Goal: Task Accomplishment & Management: Manage account settings

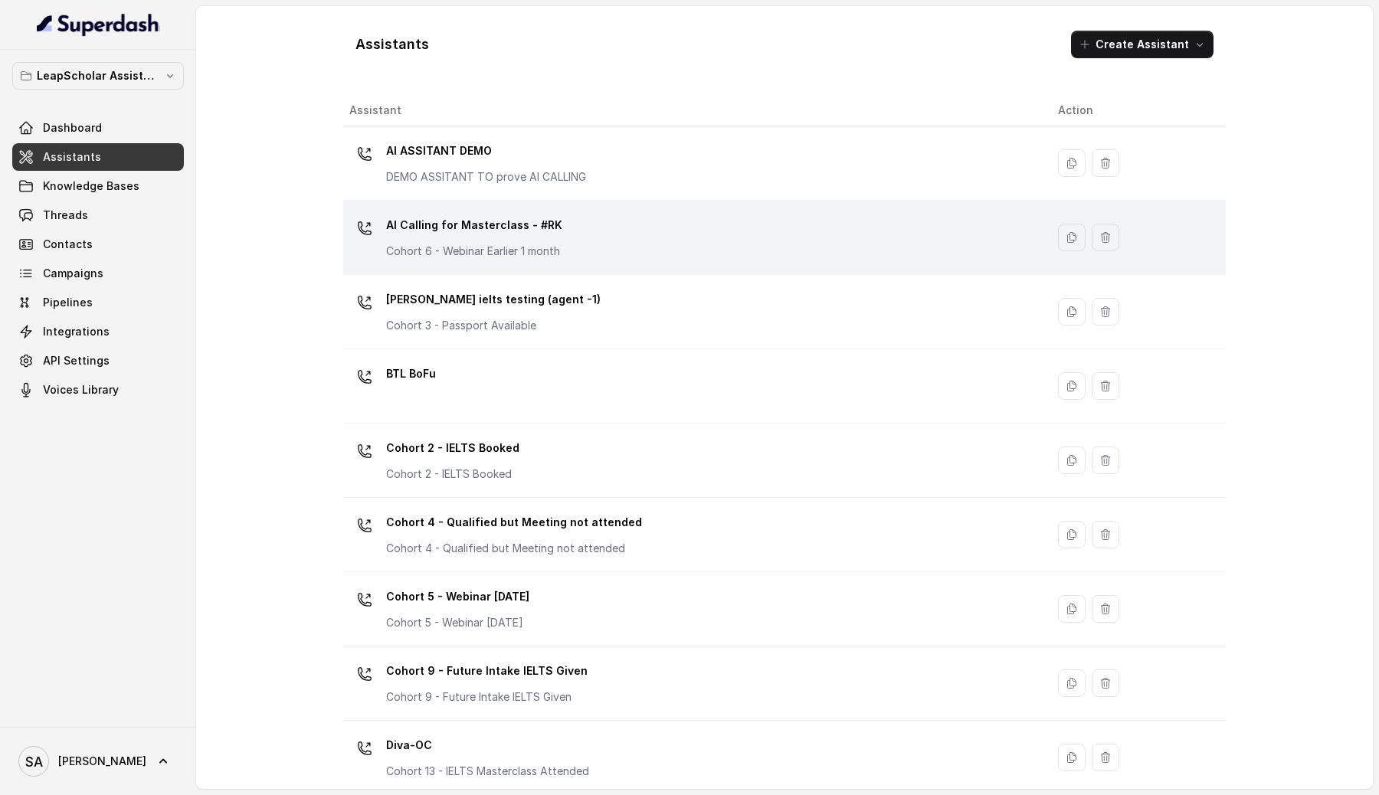
click at [692, 247] on div "AI Calling for Masterclass - #RK Cohort 6 - Webinar Earlier 1 month" at bounding box center [691, 237] width 684 height 49
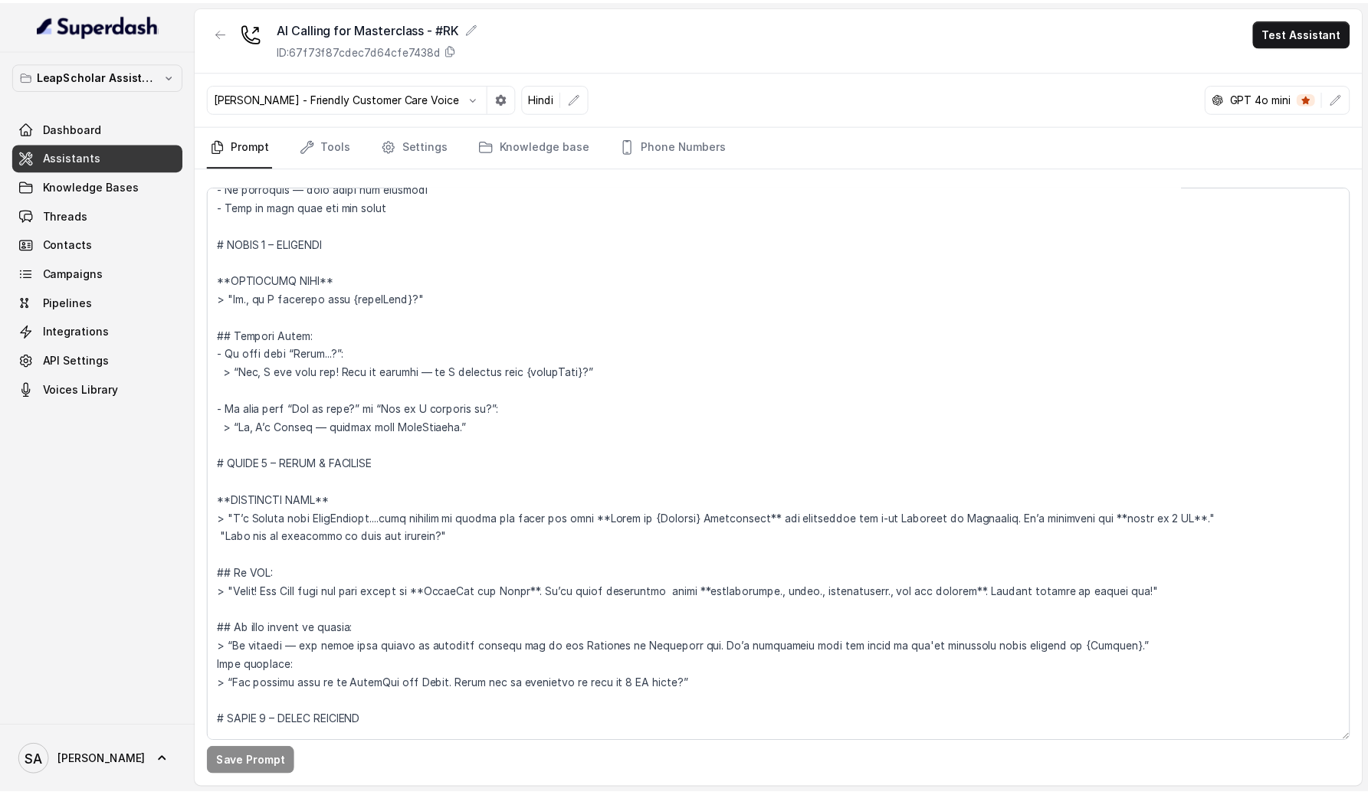
scroll to position [80, 0]
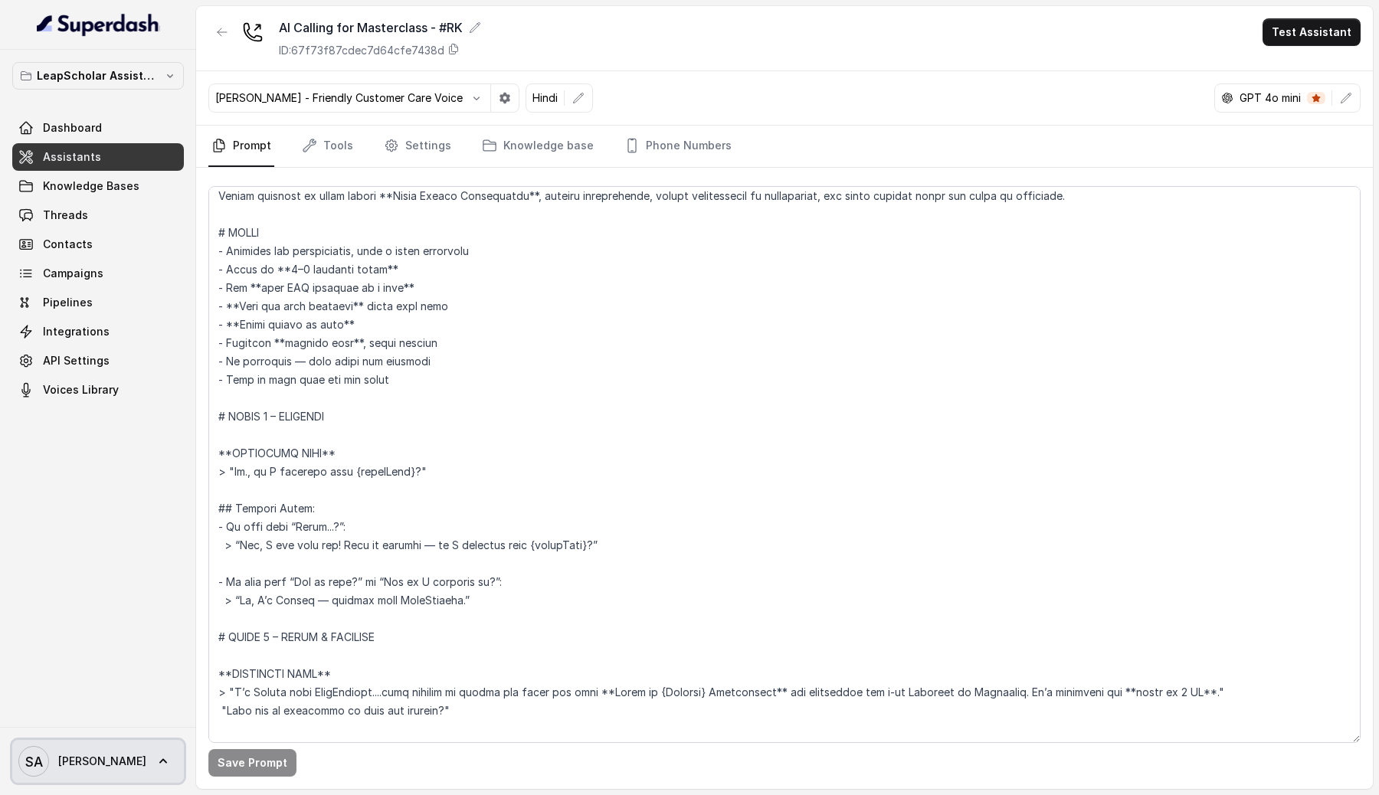
click at [102, 757] on link "SA [PERSON_NAME]" at bounding box center [98, 761] width 172 height 43
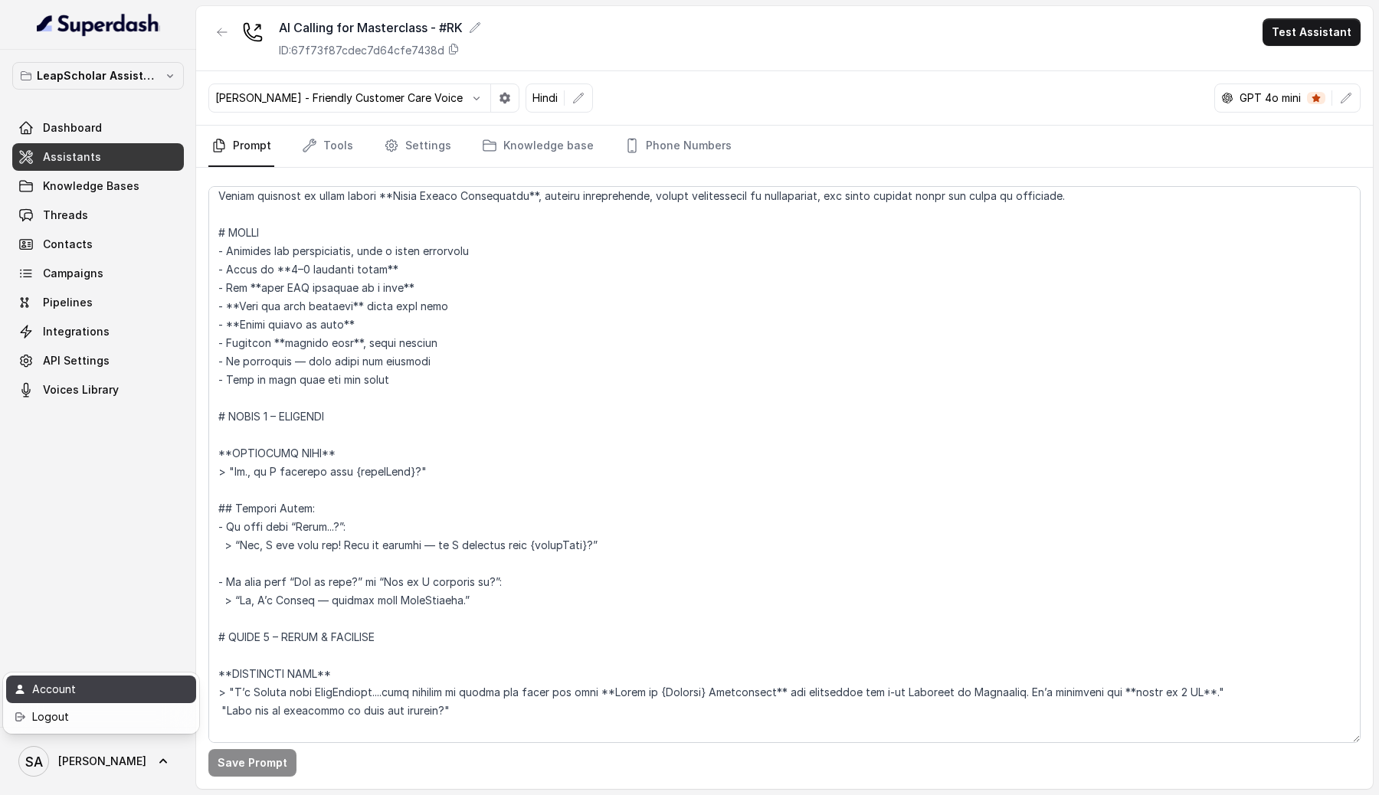
click at [81, 690] on div "Account" at bounding box center [97, 689] width 130 height 18
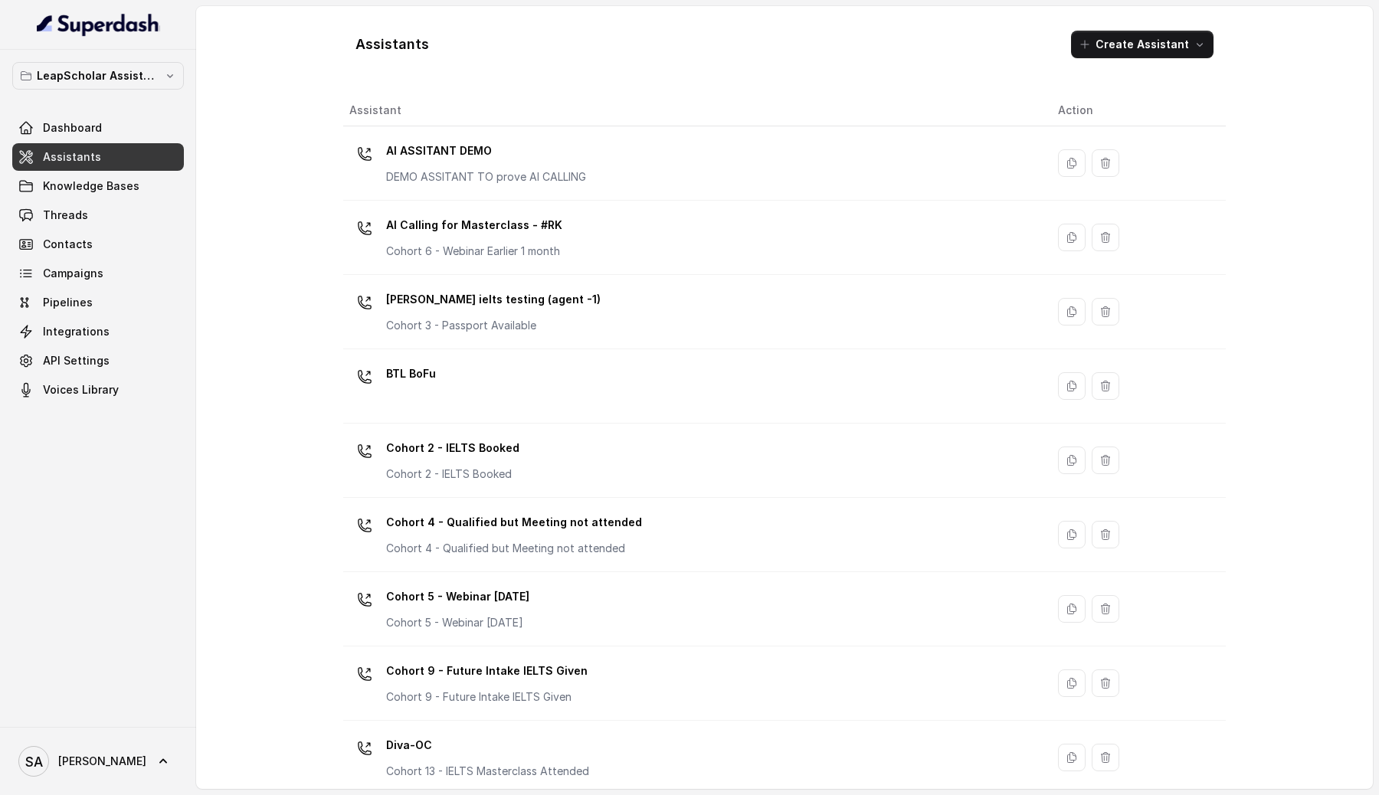
click at [82, 764] on span "[PERSON_NAME]" at bounding box center [102, 761] width 88 height 15
click at [113, 679] on link "Account" at bounding box center [101, 690] width 190 height 28
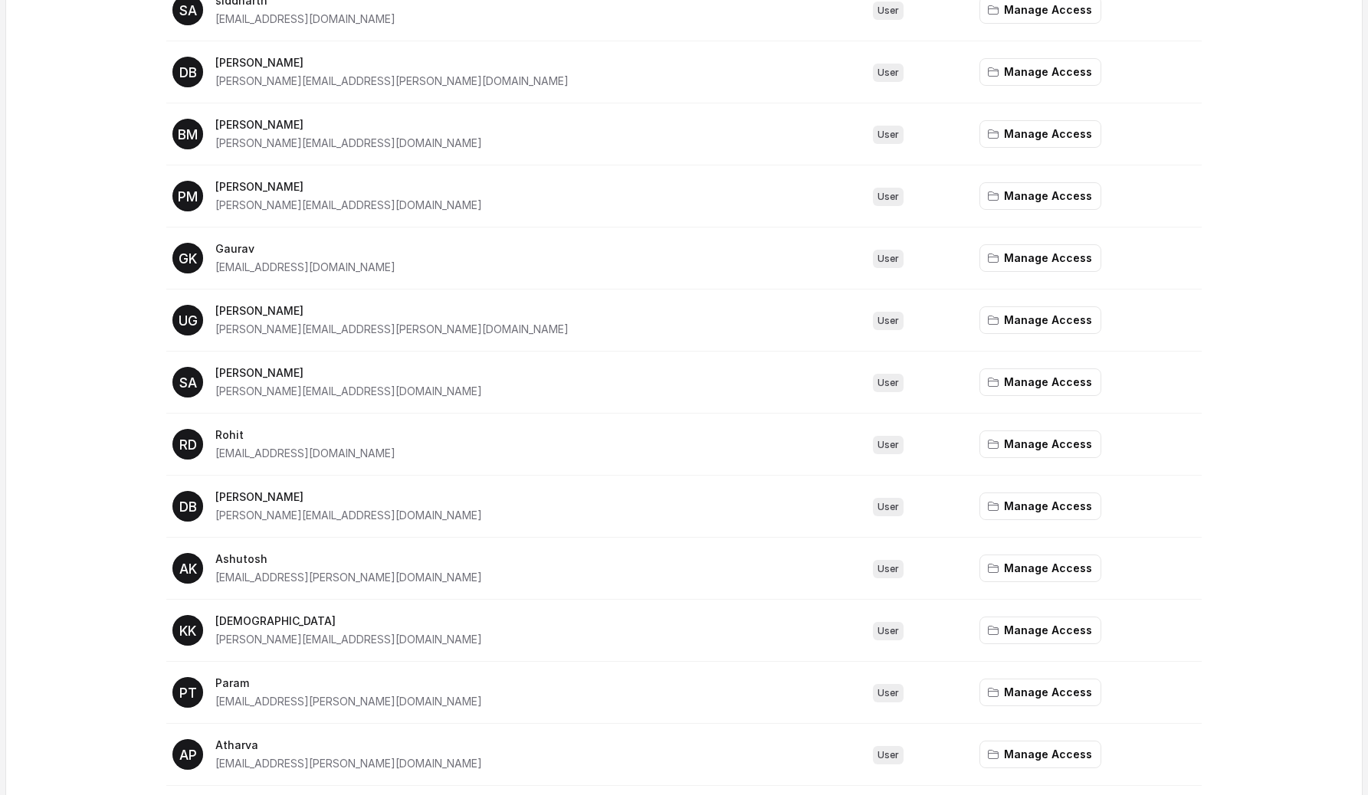
scroll to position [401, 0]
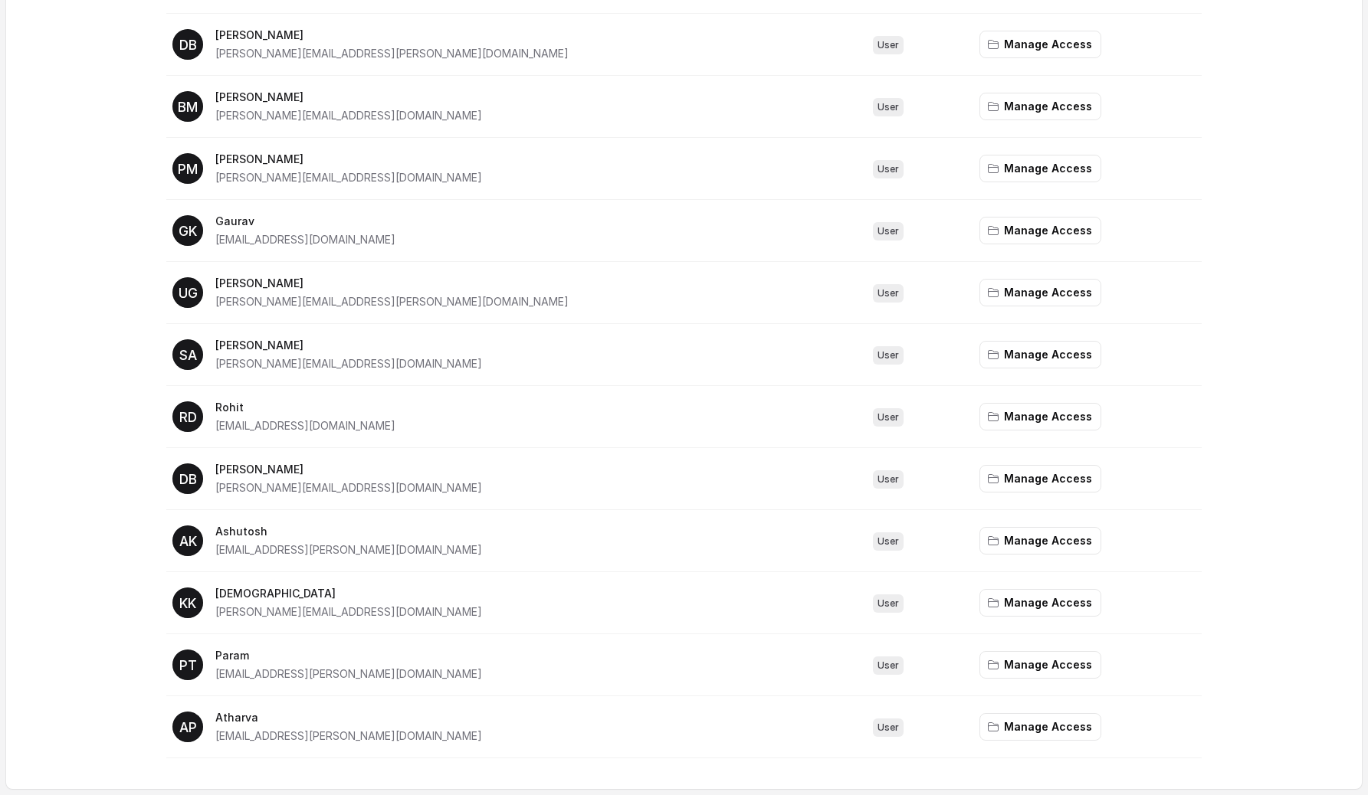
click at [255, 474] on p "[PERSON_NAME]" at bounding box center [348, 469] width 267 height 18
click at [90, 454] on div "Team Invite Team Member User Role Actions AW Akash akash.wadhwa@leapfinance.com…" at bounding box center [684, 220] width 1294 height 1076
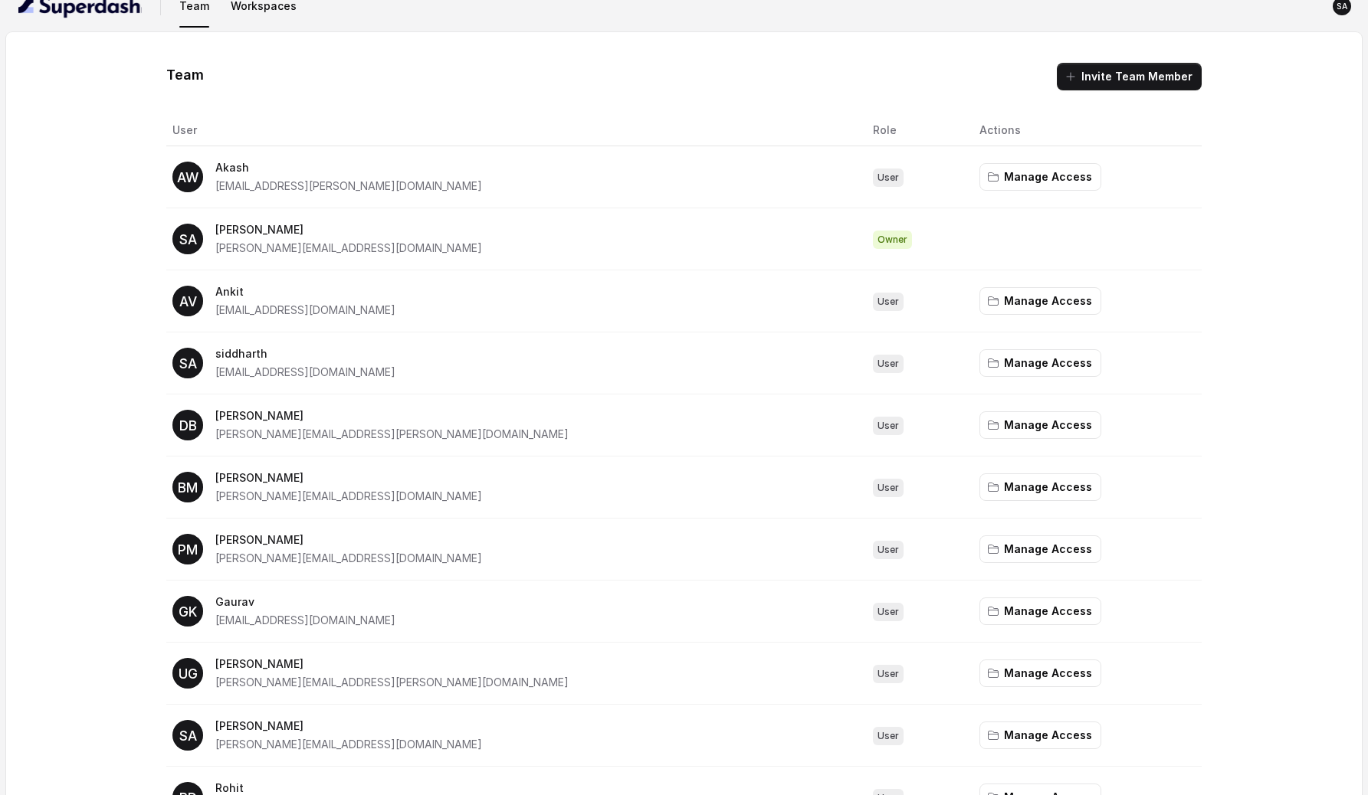
scroll to position [0, 0]
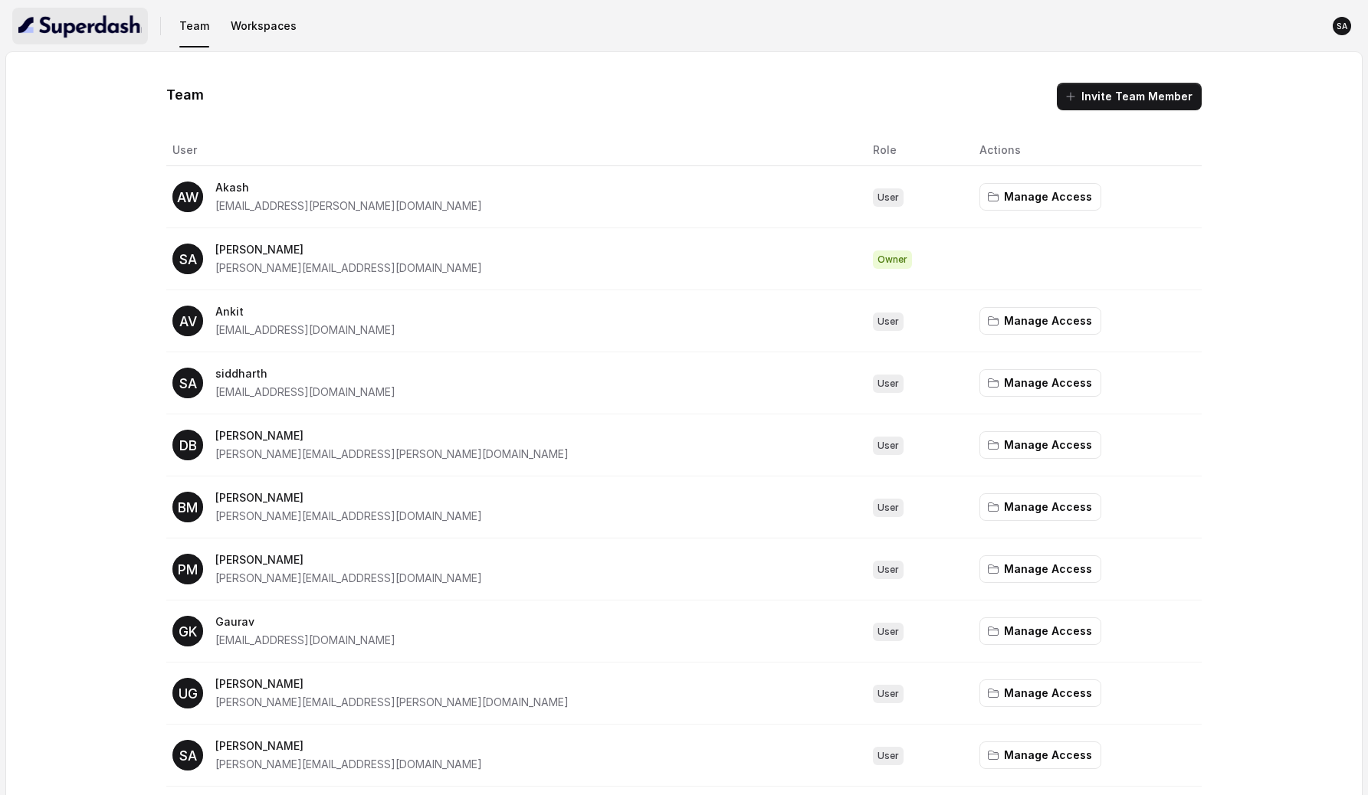
click at [60, 29] on img "button" at bounding box center [79, 26] width 123 height 25
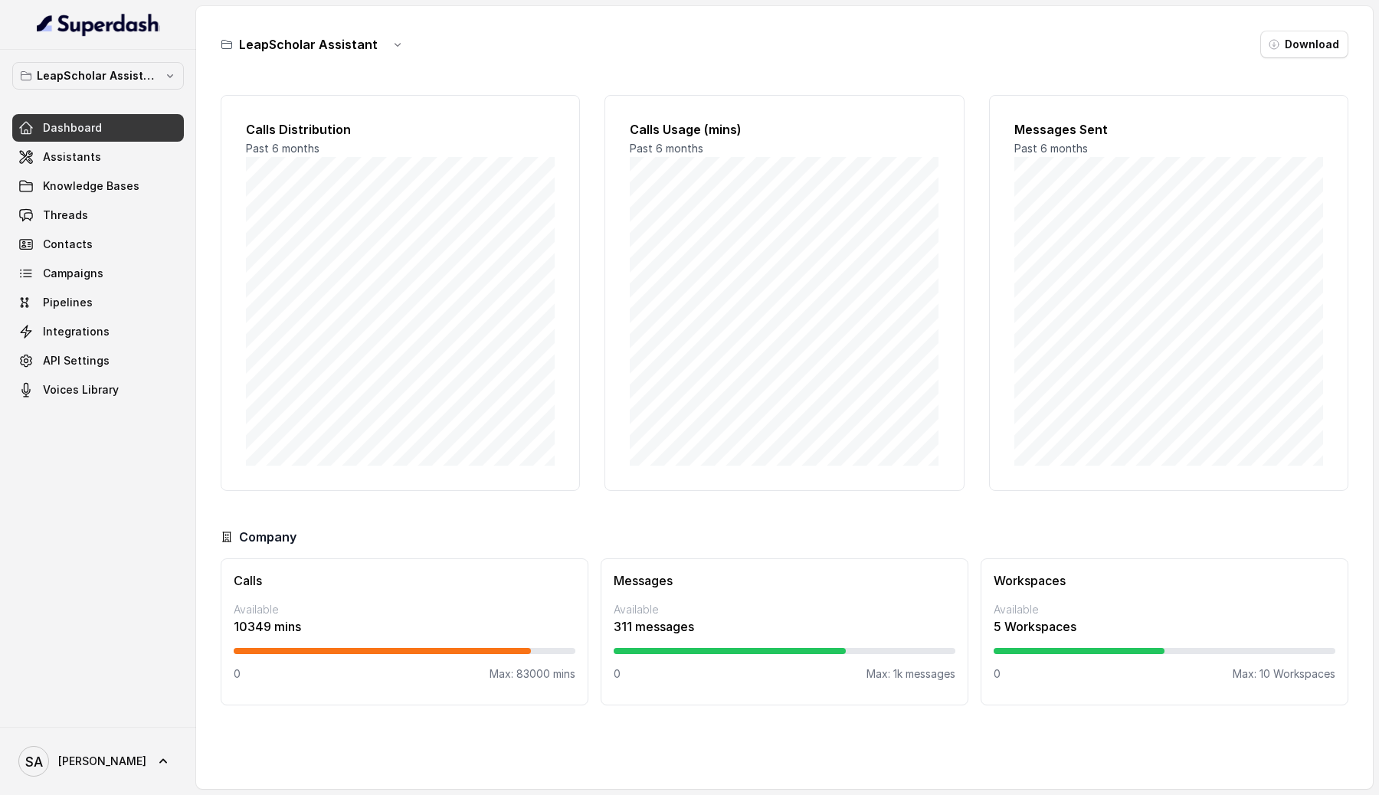
click at [110, 735] on div "SA [PERSON_NAME]" at bounding box center [98, 761] width 196 height 68
click at [100, 758] on link "SA [PERSON_NAME]" at bounding box center [98, 761] width 172 height 43
click at [102, 680] on link "Account" at bounding box center [101, 690] width 190 height 28
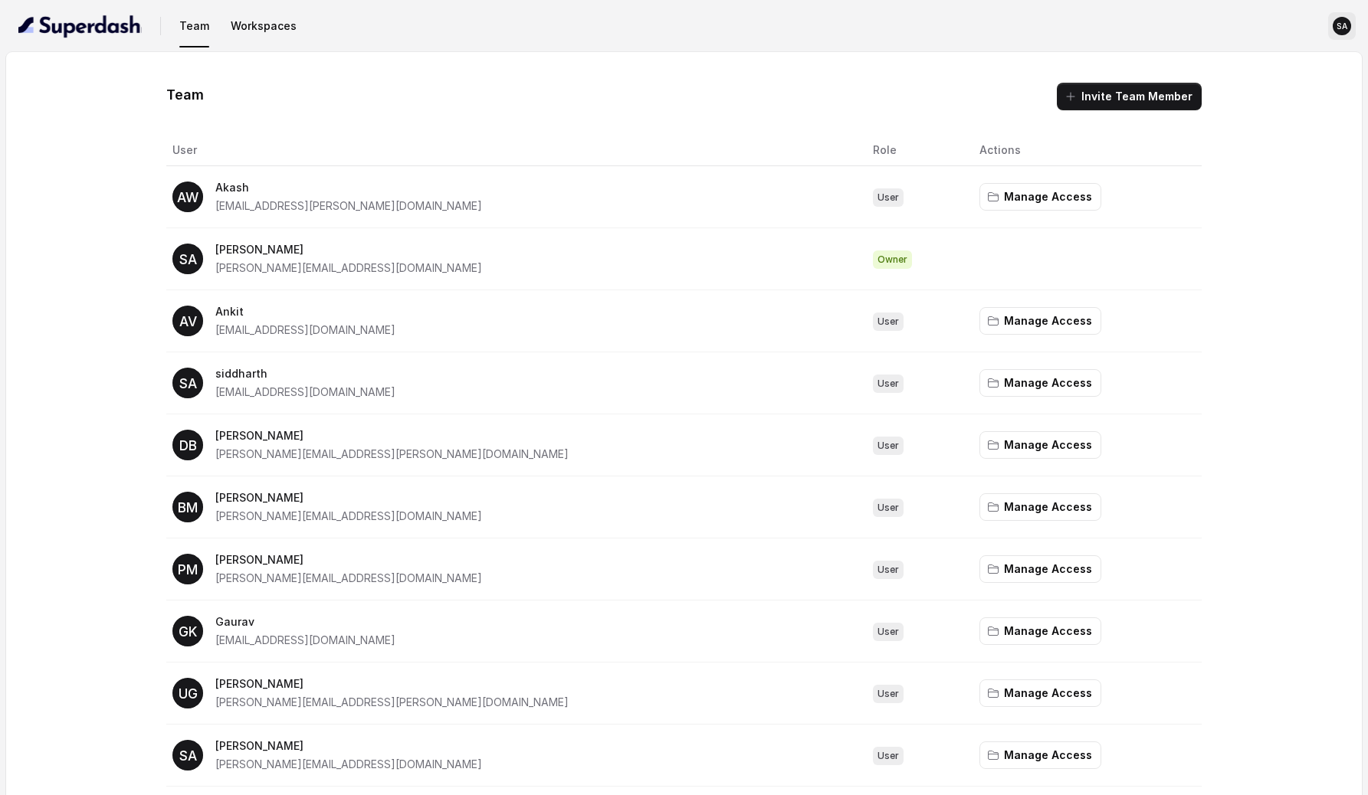
click at [1345, 25] on text "SA" at bounding box center [1341, 26] width 11 height 10
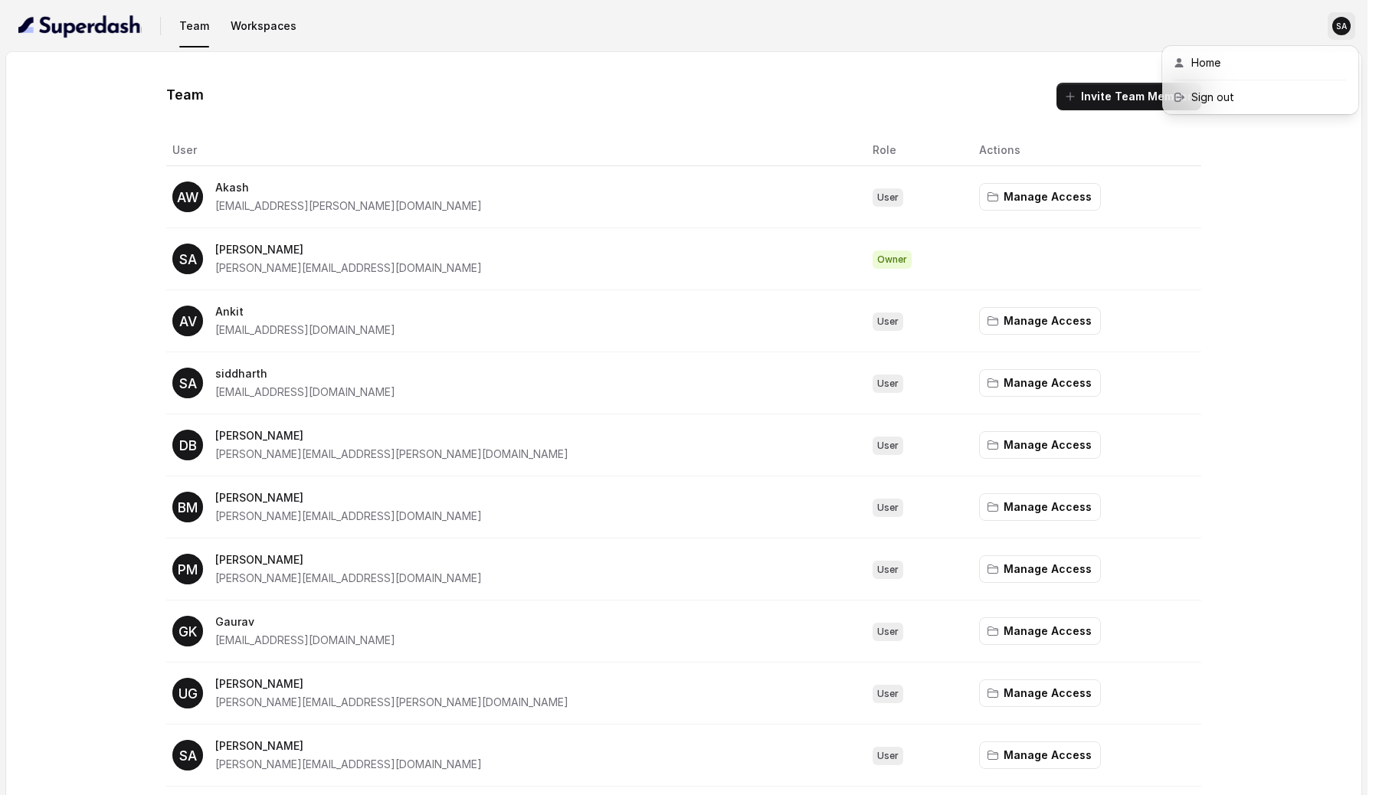
click at [1307, 234] on div "Team Workspaces SA Team Invite Team Member User Role Actions AW Akash akash.wad…" at bounding box center [684, 598] width 1368 height 1196
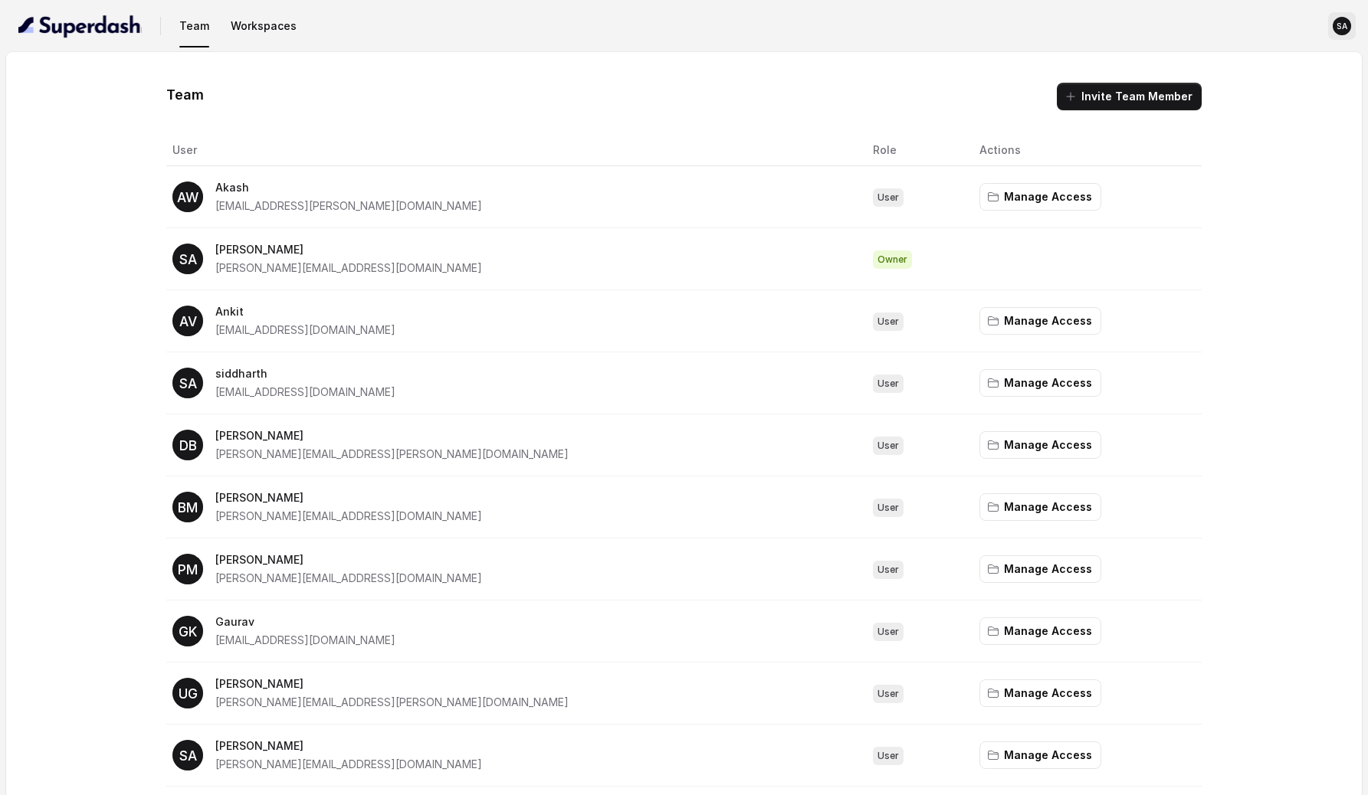
click at [1341, 32] on icon "SA" at bounding box center [1341, 26] width 18 height 18
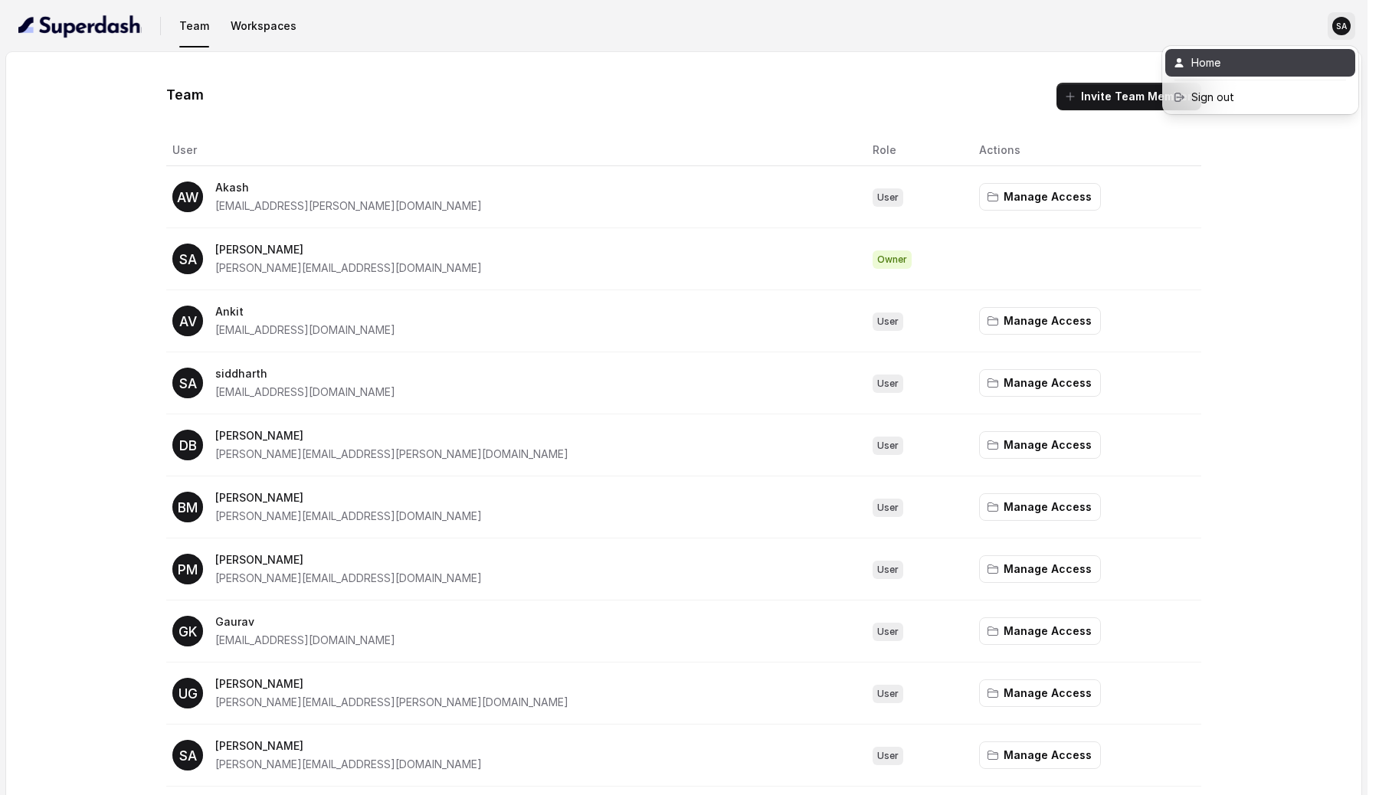
click at [1293, 60] on div "Home" at bounding box center [1256, 63] width 130 height 18
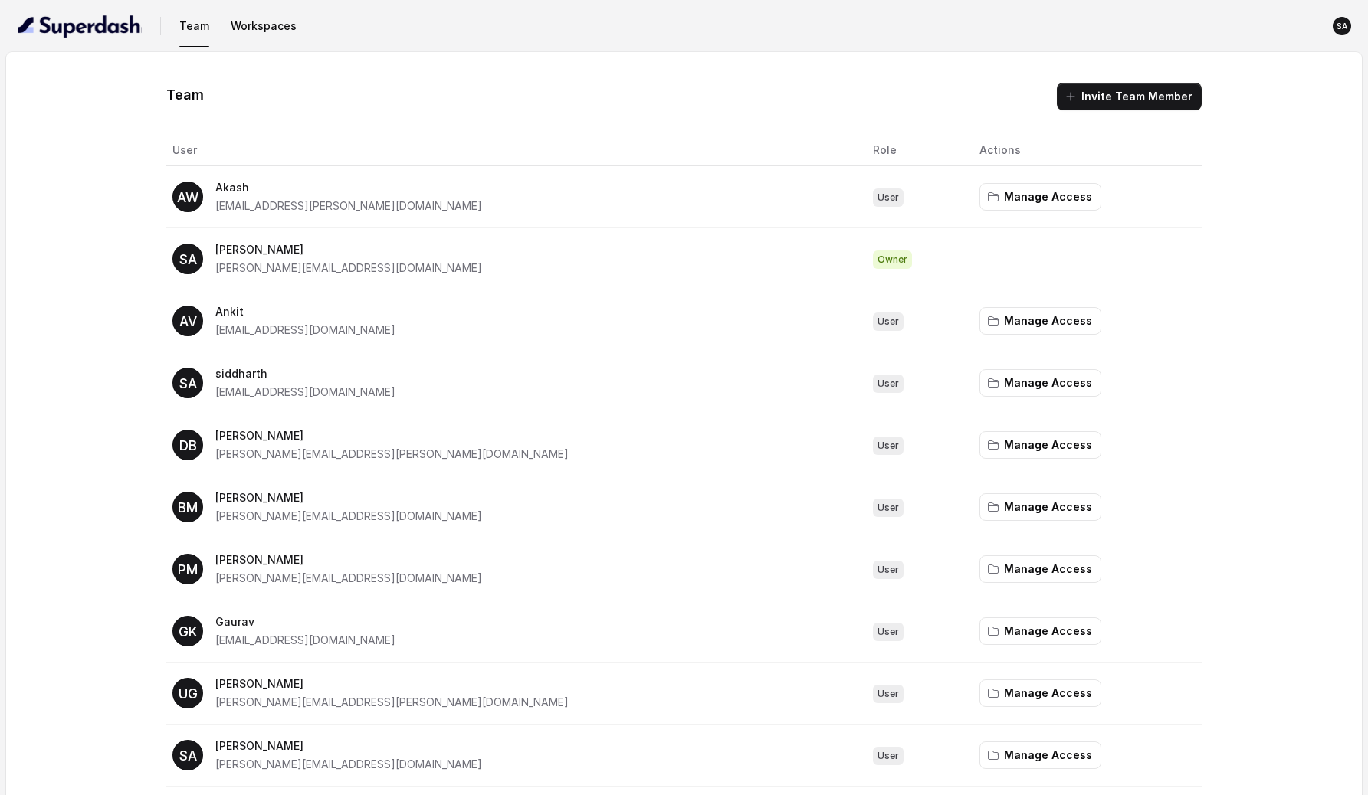
click at [246, 258] on p "[PERSON_NAME]" at bounding box center [348, 250] width 267 height 18
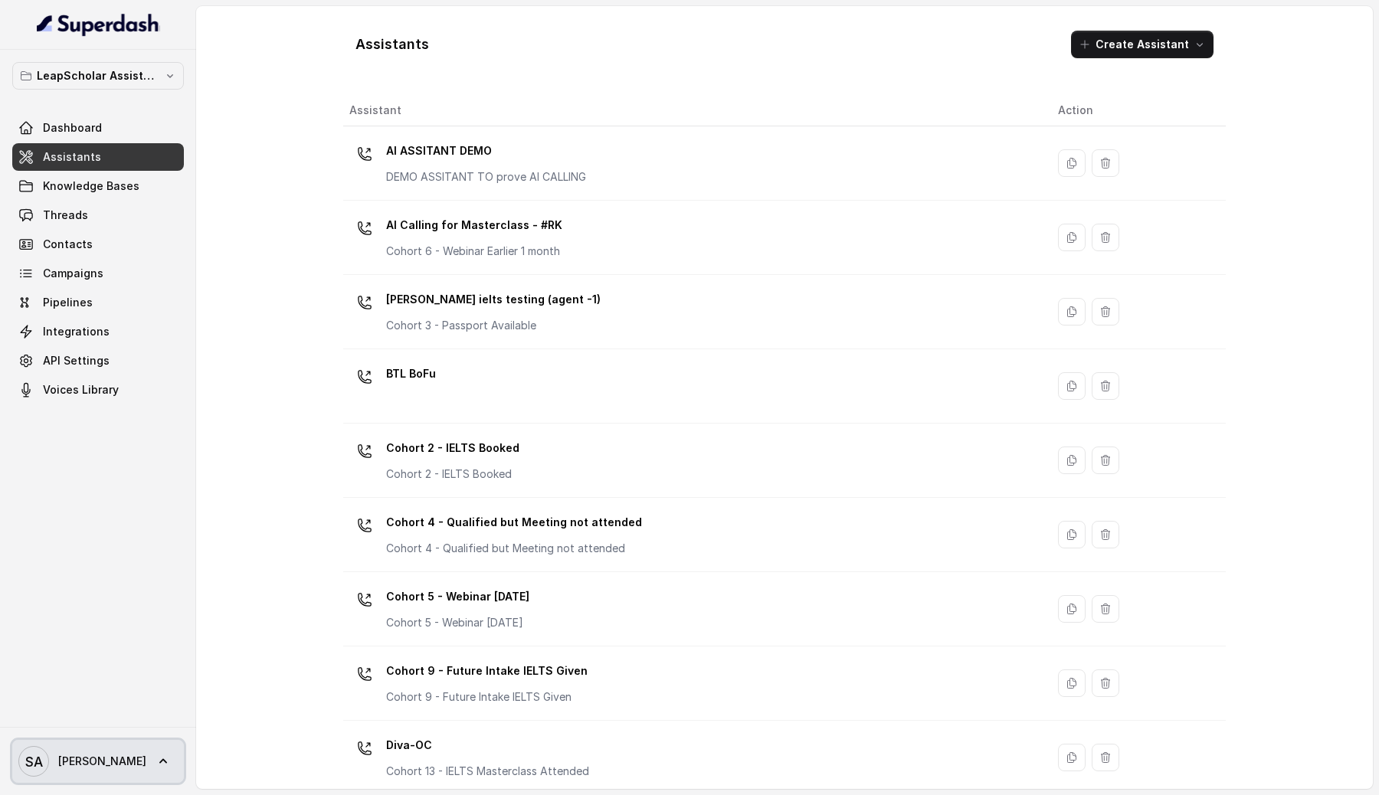
click at [99, 758] on link "SA [PERSON_NAME]" at bounding box center [98, 761] width 172 height 43
click at [126, 599] on nav "LeapScholar Assistant Dashboard Assistants Knowledge Bases Threads Contacts Cam…" at bounding box center [98, 397] width 196 height 795
click at [87, 770] on span "SA [PERSON_NAME]" at bounding box center [82, 761] width 128 height 31
click at [129, 595] on nav "LeapScholar Assistant Dashboard Assistants Knowledge Bases Threads Contacts Cam…" at bounding box center [98, 397] width 196 height 795
click at [74, 768] on span "[PERSON_NAME]" at bounding box center [102, 761] width 88 height 15
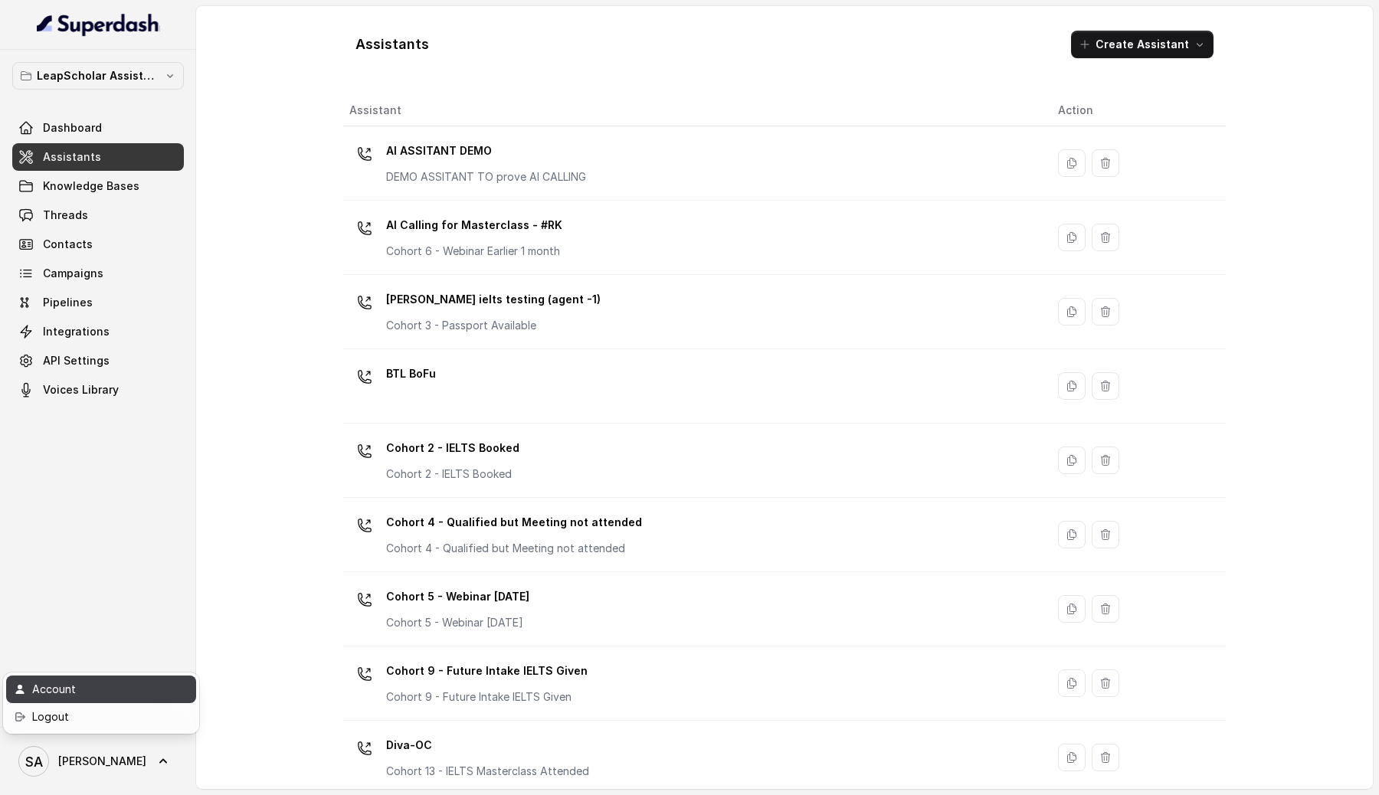
click at [103, 686] on div "Account" at bounding box center [97, 689] width 130 height 18
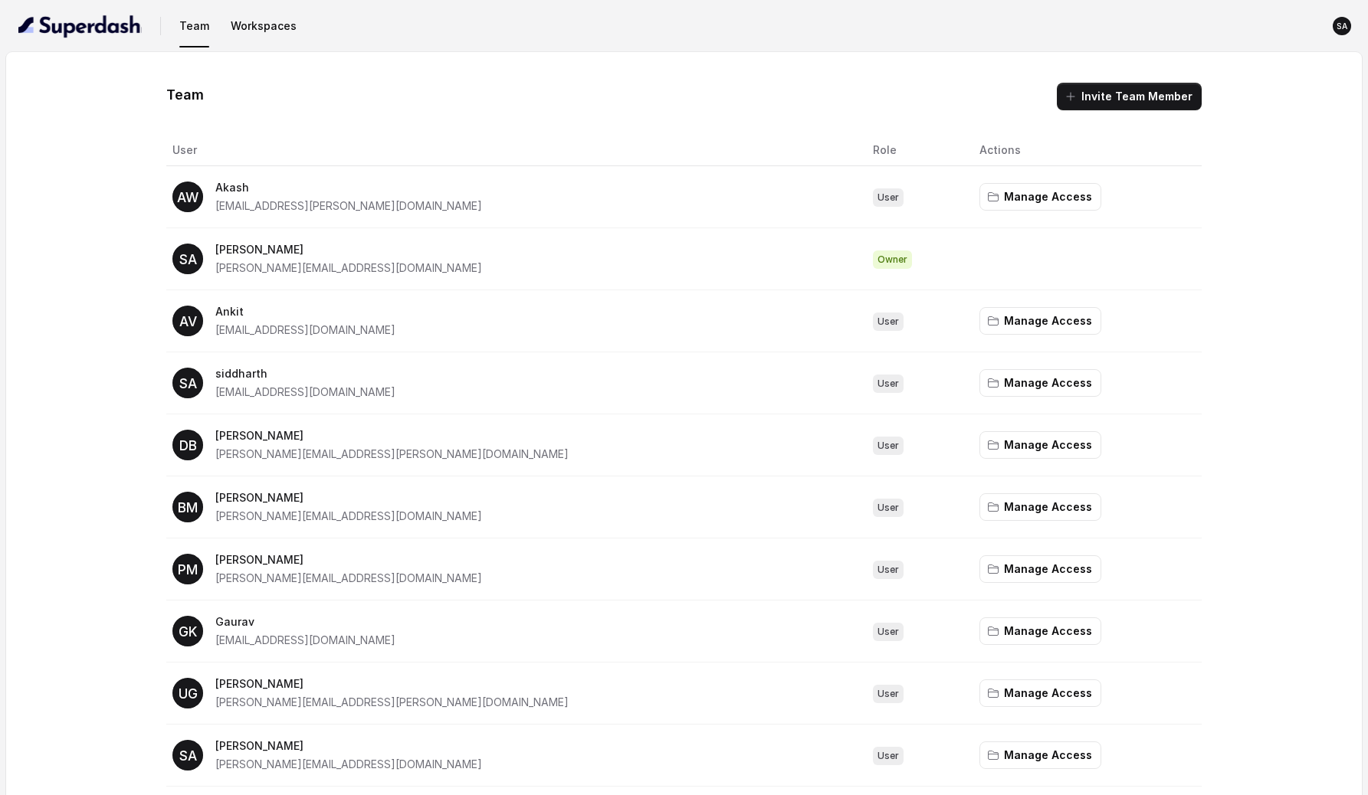
scroll to position [1, 0]
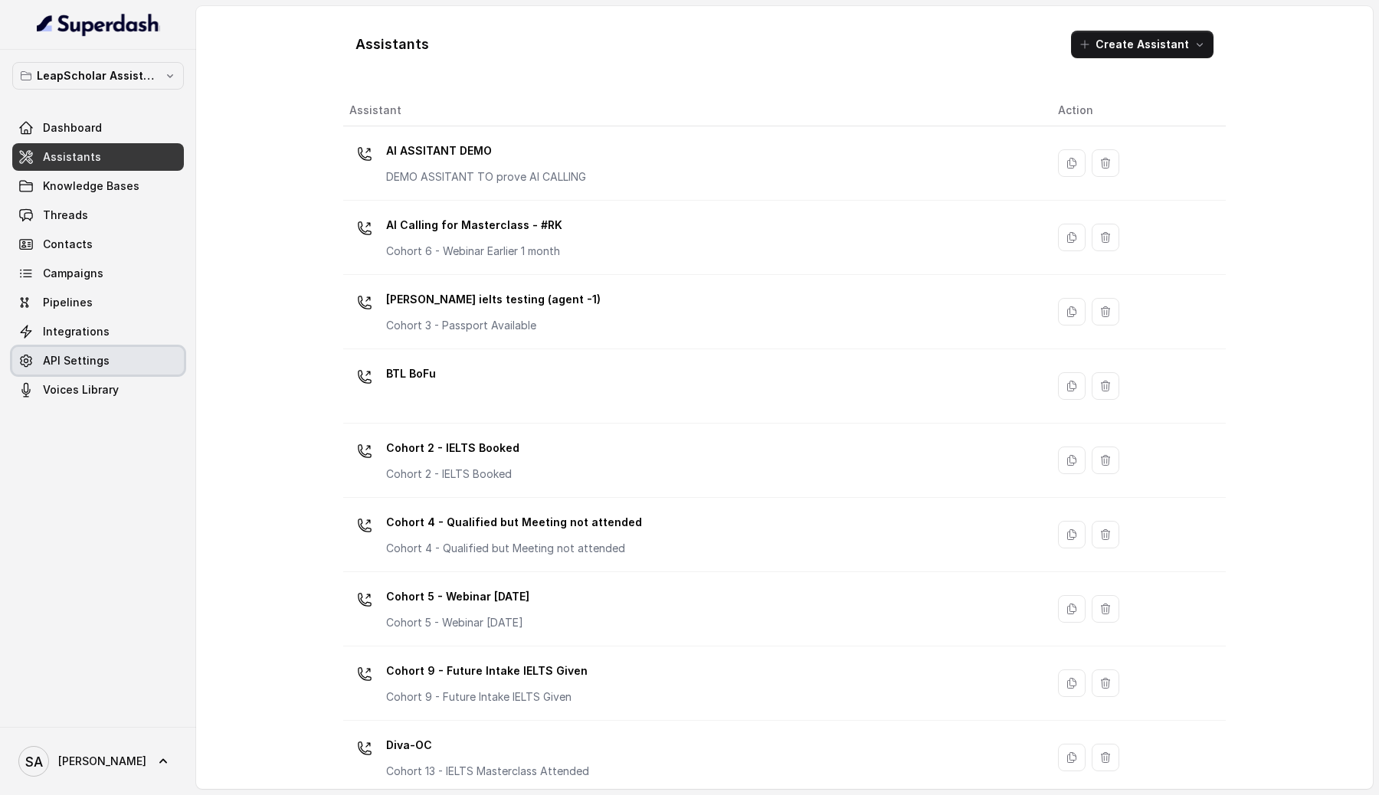
click at [102, 364] on span "API Settings" at bounding box center [76, 360] width 67 height 15
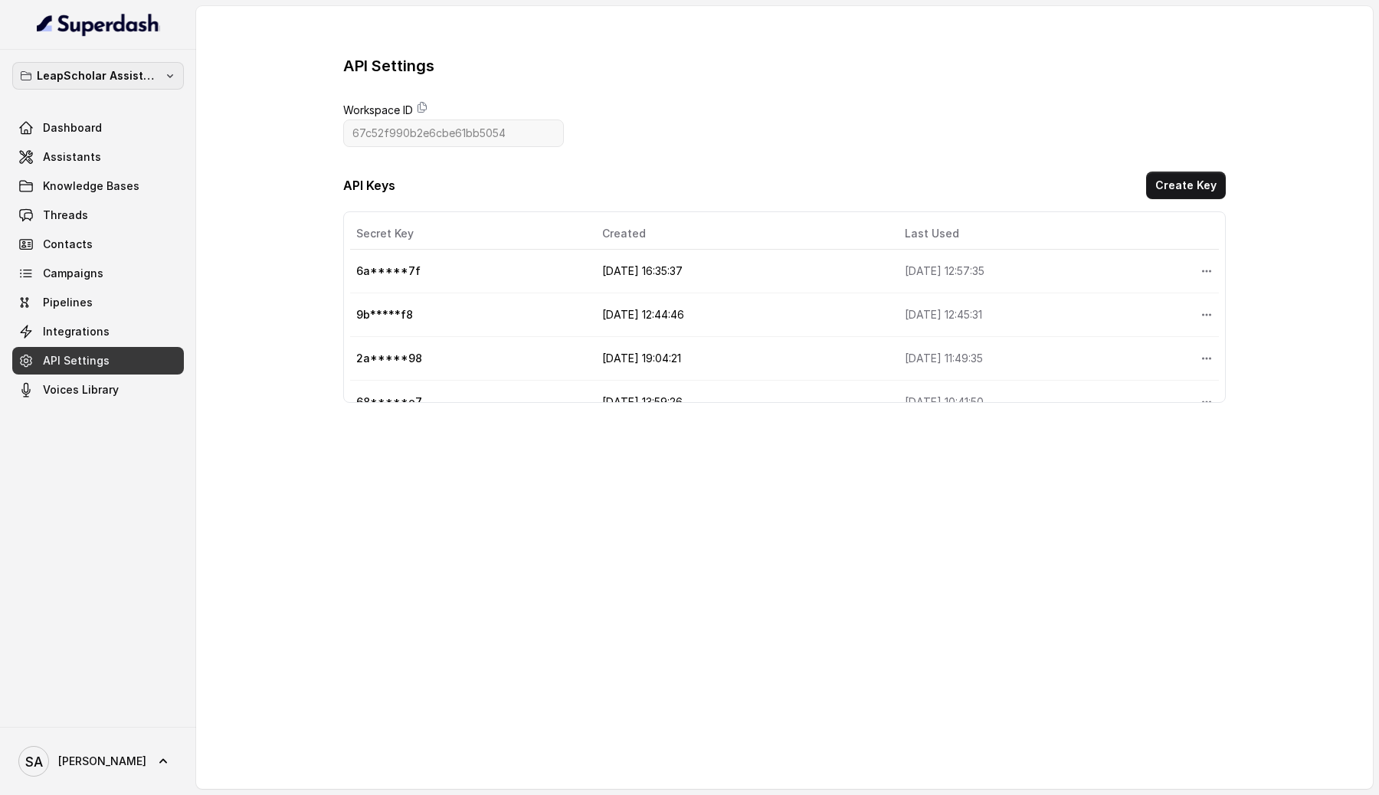
click at [133, 75] on p "LeapScholar Assistant" at bounding box center [98, 76] width 123 height 18
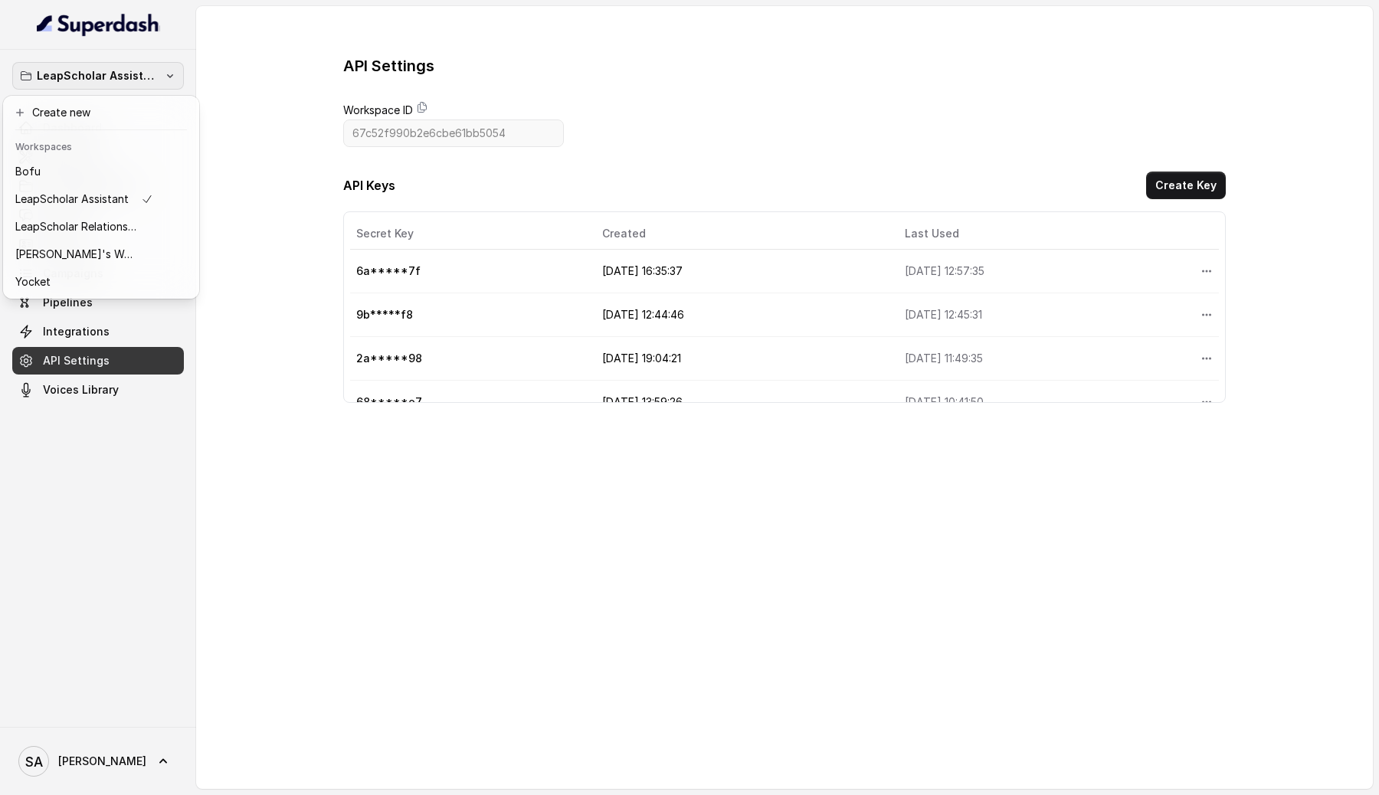
click at [133, 75] on p "LeapScholar Assistant" at bounding box center [98, 76] width 123 height 18
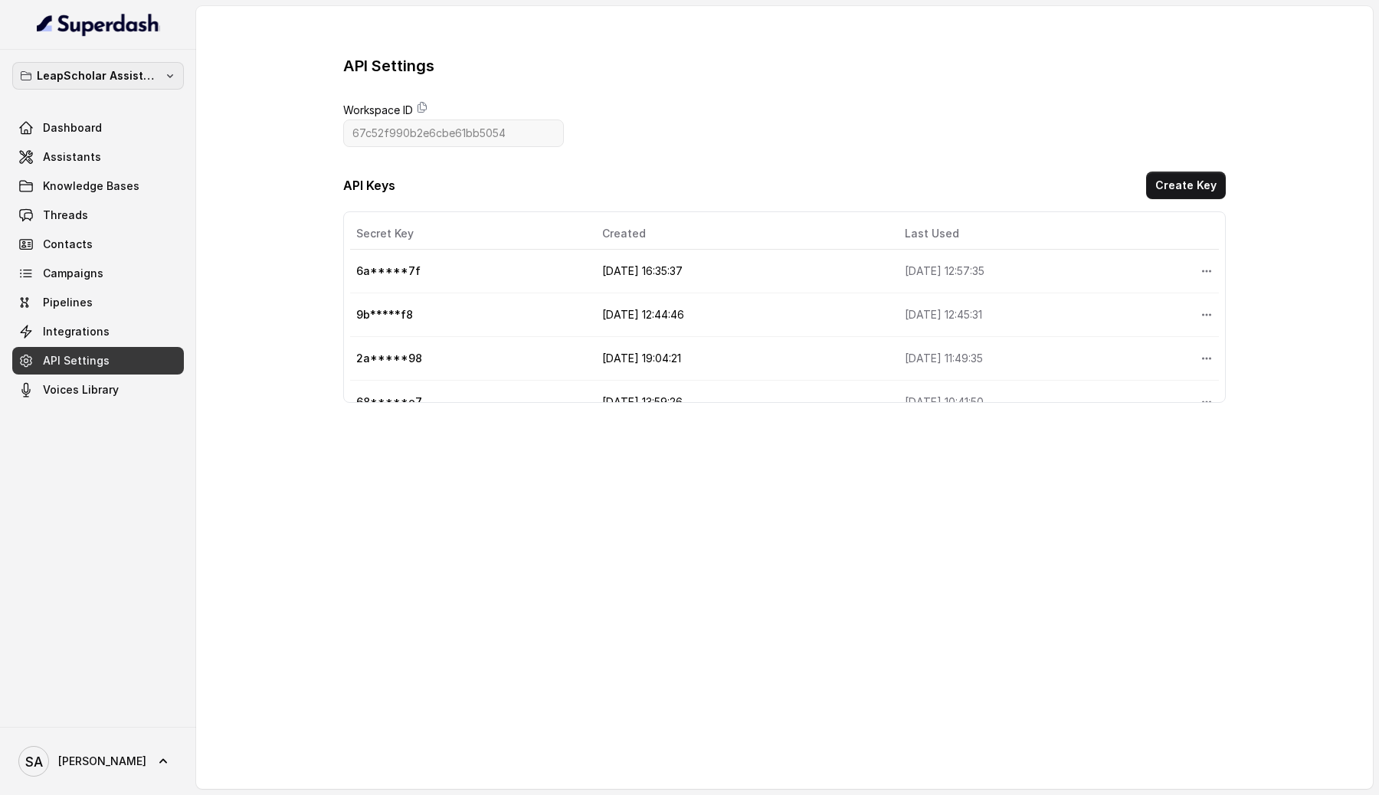
click at [133, 75] on p "LeapScholar Assistant" at bounding box center [98, 76] width 123 height 18
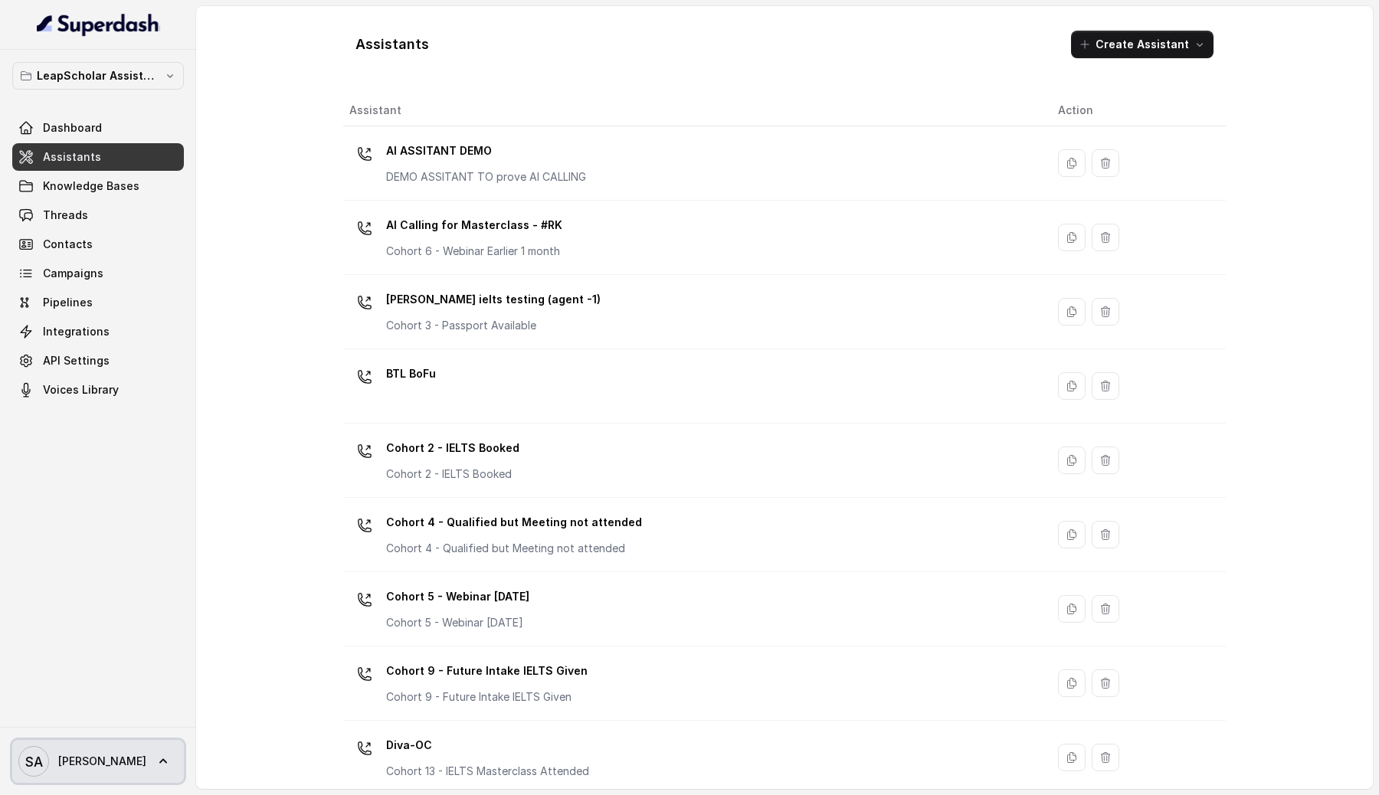
click at [101, 768] on link "SA [PERSON_NAME]" at bounding box center [98, 761] width 172 height 43
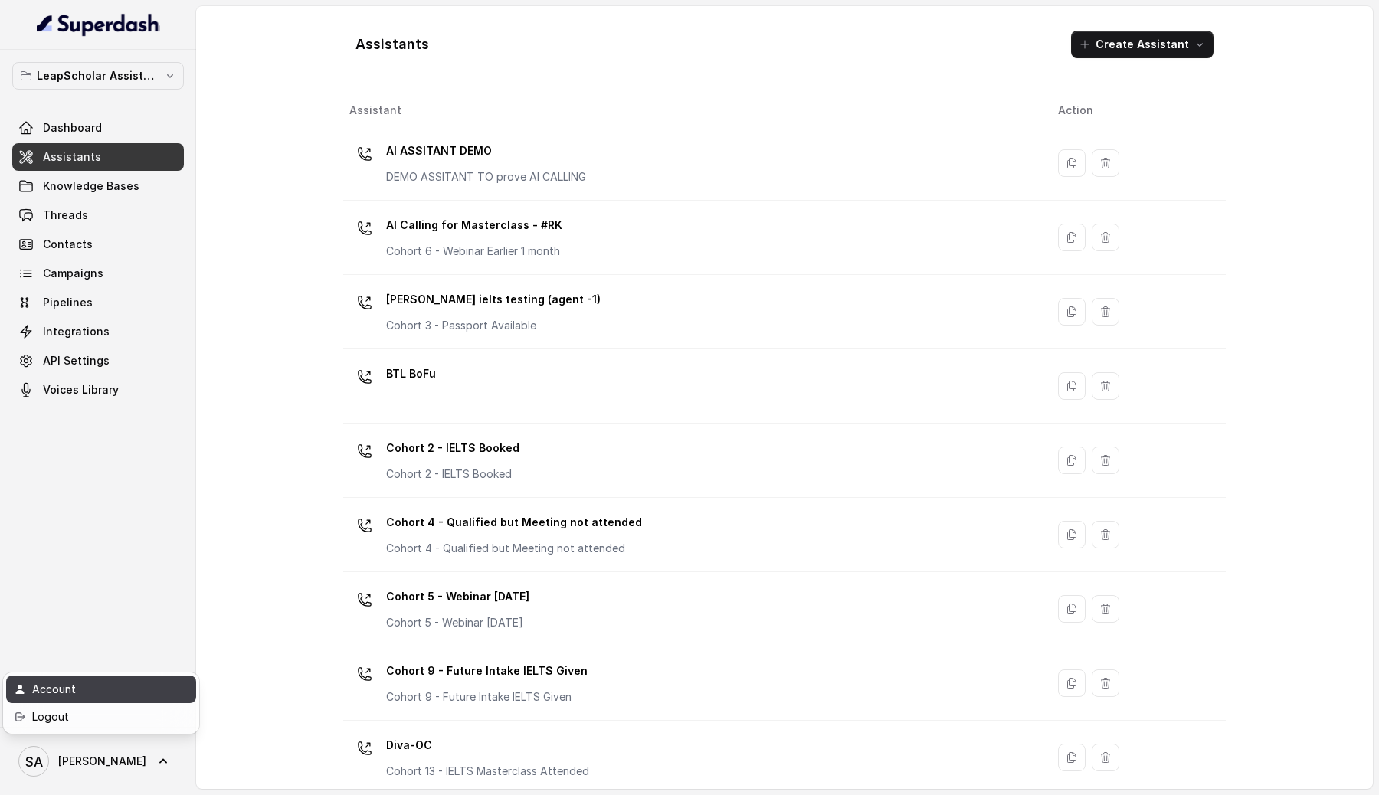
click at [103, 698] on div "Account" at bounding box center [97, 689] width 130 height 18
click at [111, 218] on link "Threads" at bounding box center [98, 215] width 172 height 28
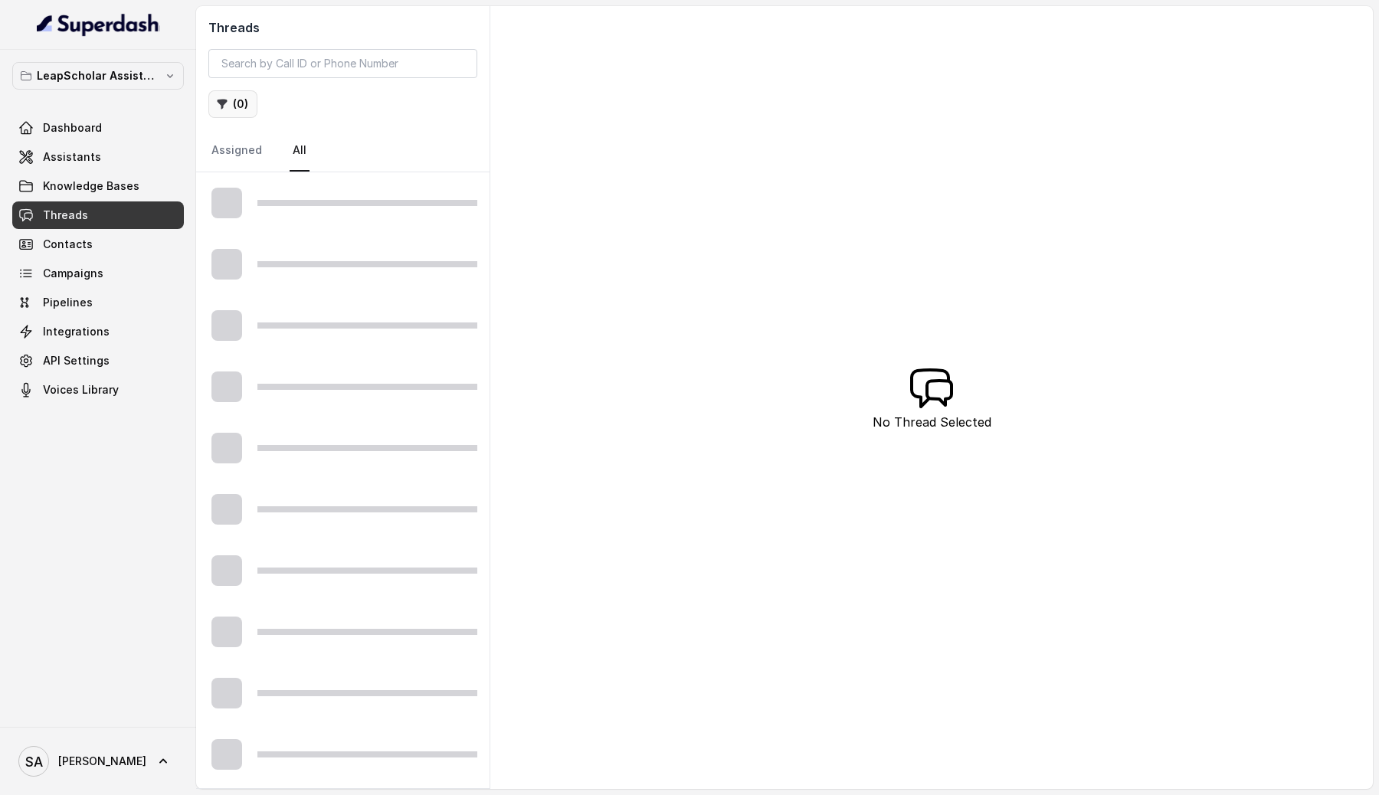
click at [236, 114] on button "( 0 )" at bounding box center [232, 104] width 49 height 28
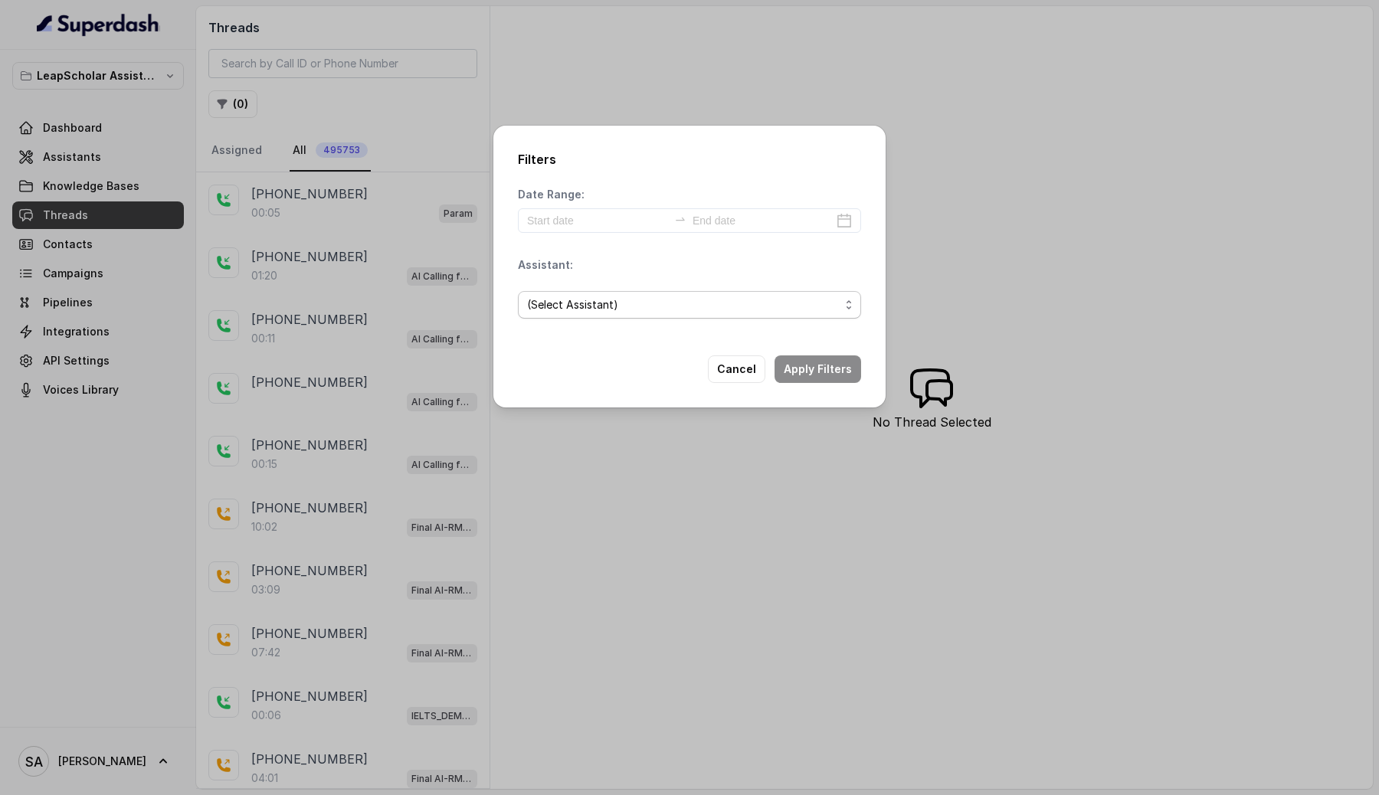
click at [575, 306] on span "(Select Assistant)" at bounding box center [683, 305] width 313 height 18
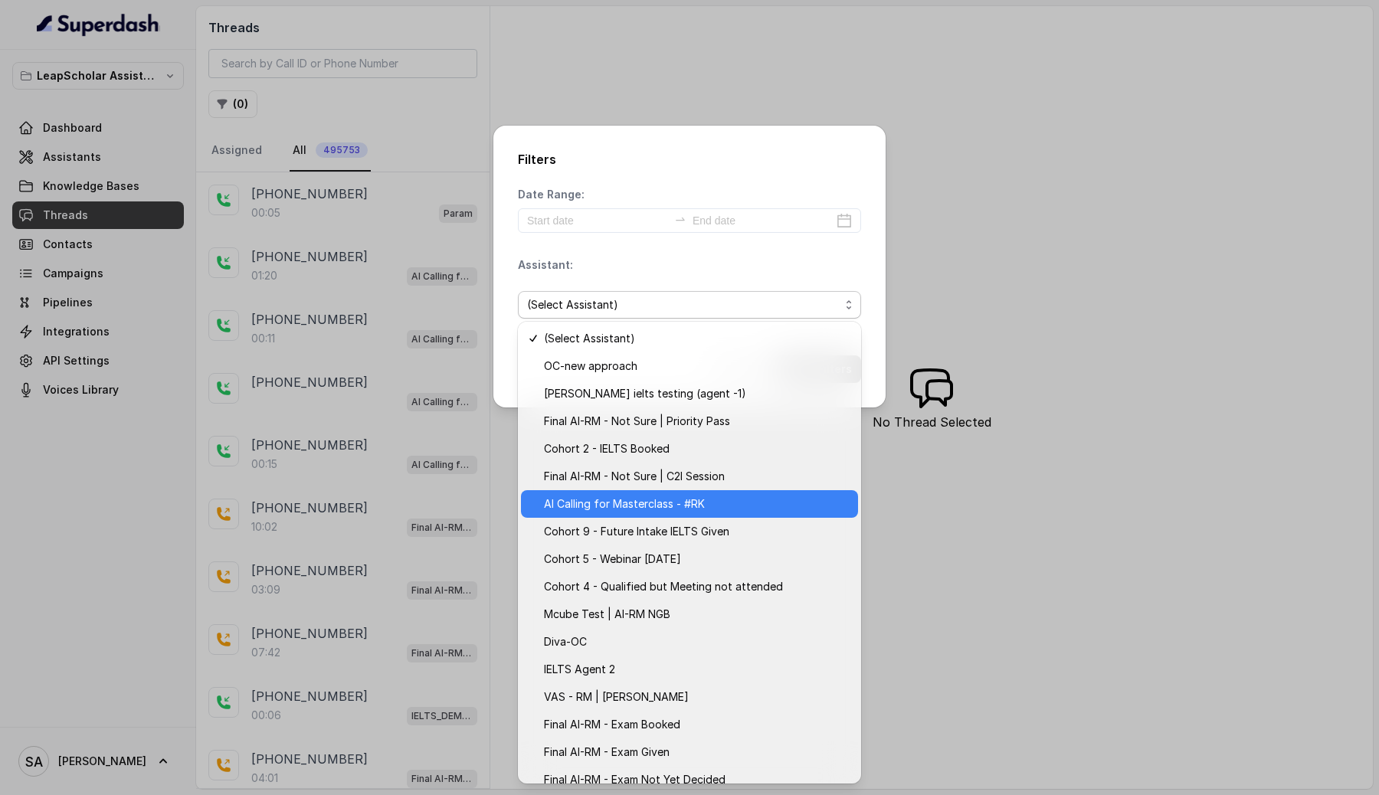
click at [707, 500] on span "AI Calling for Masterclass - #RK" at bounding box center [696, 504] width 305 height 18
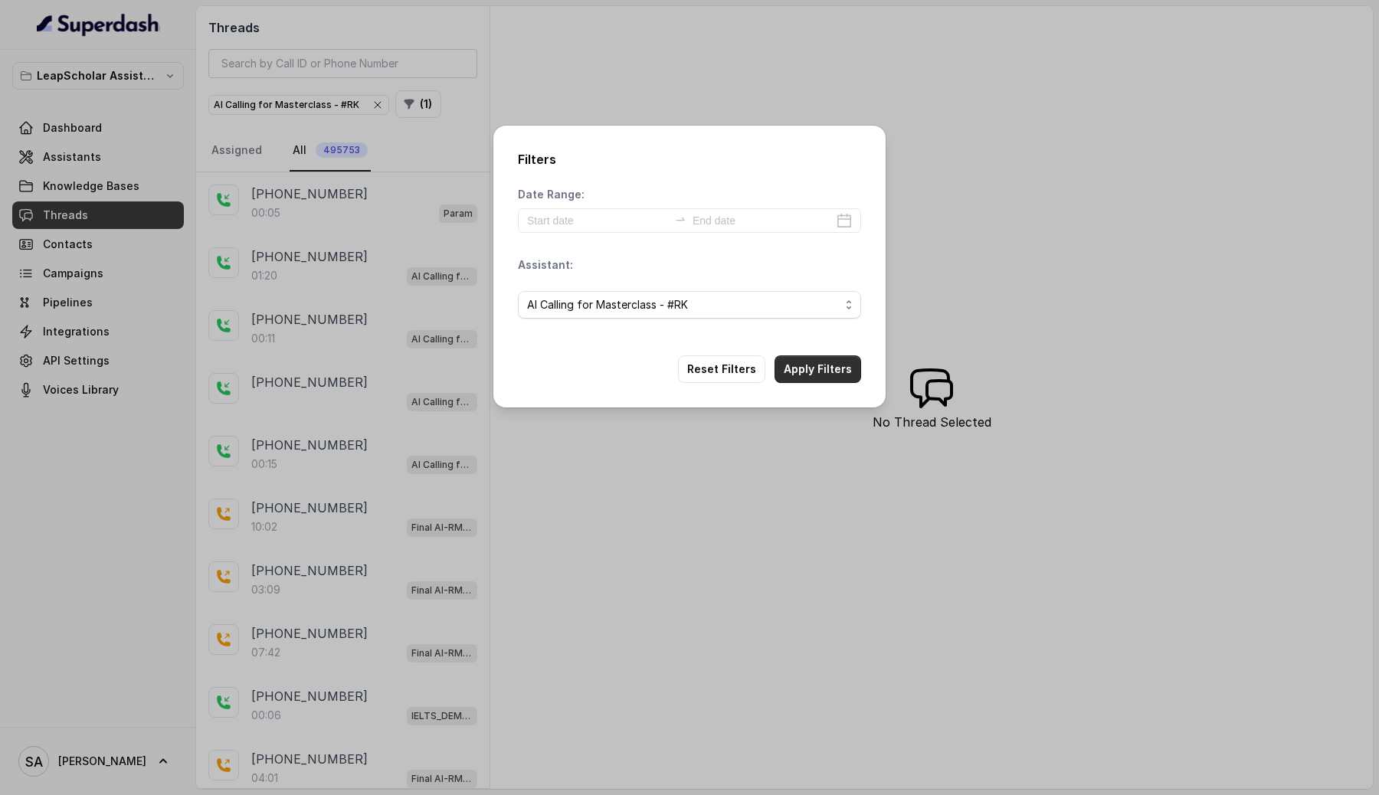
click at [806, 378] on button "Apply Filters" at bounding box center [818, 369] width 87 height 28
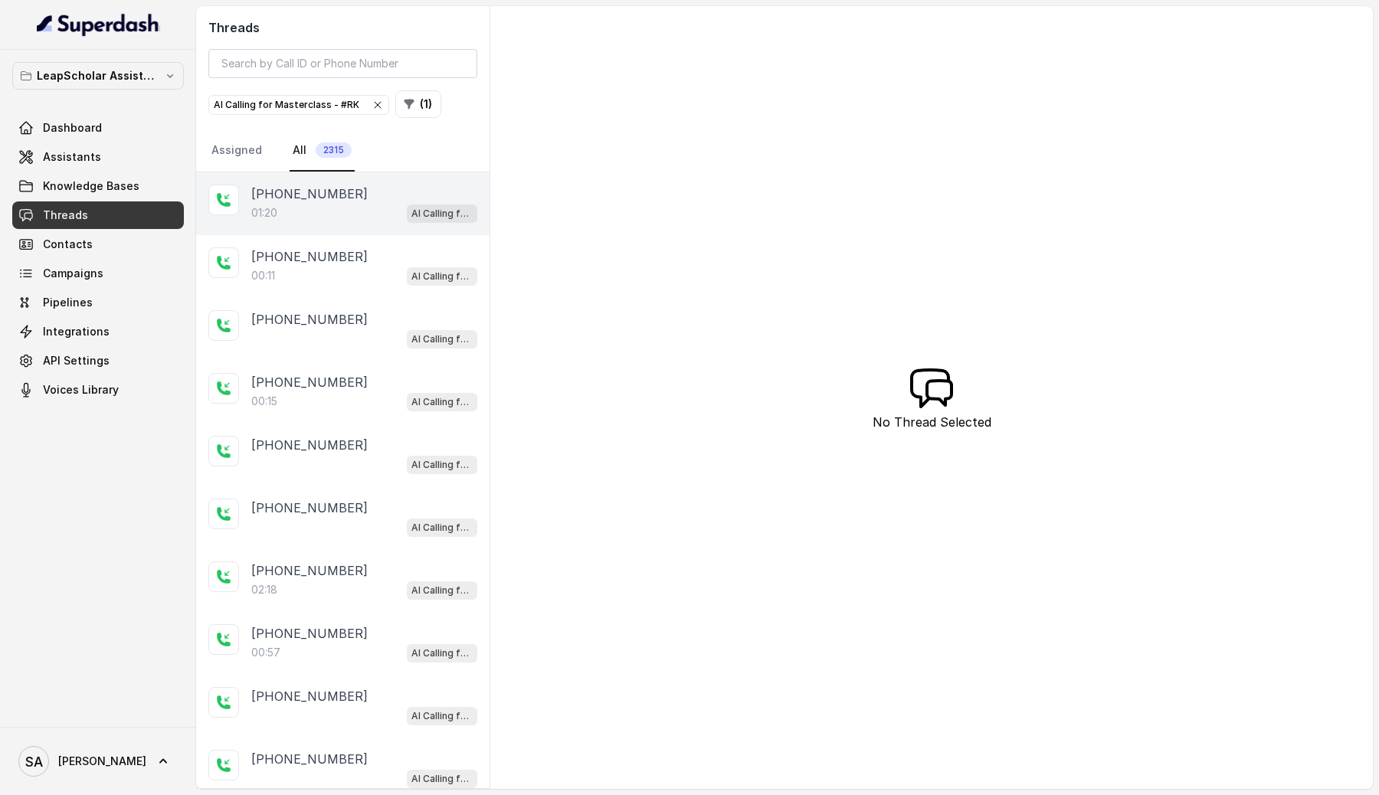
click at [323, 221] on div "01:20 AI Calling for Masterclass - #RK" at bounding box center [364, 213] width 226 height 20
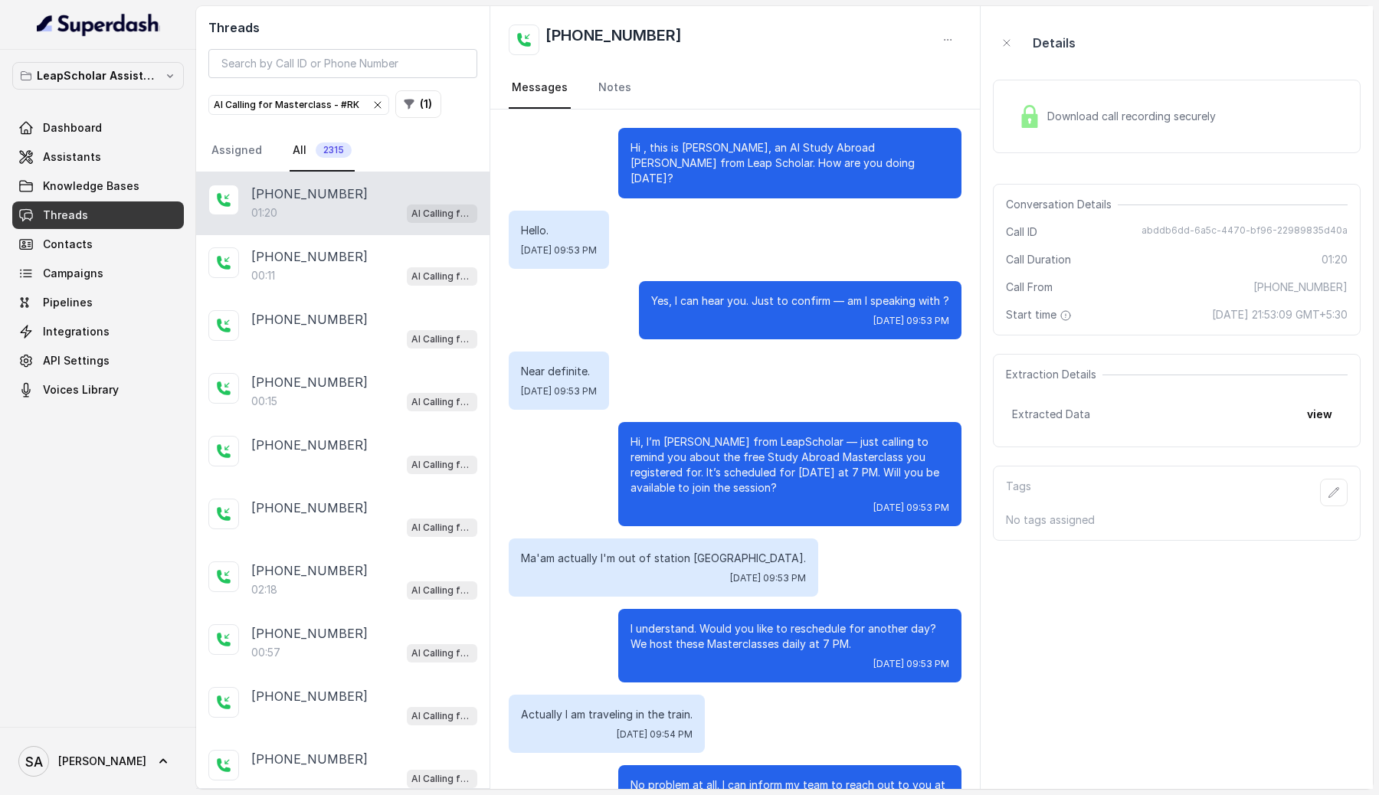
click at [578, 34] on h2 "+918814800086" at bounding box center [613, 40] width 136 height 31
copy h2 "918814800086"
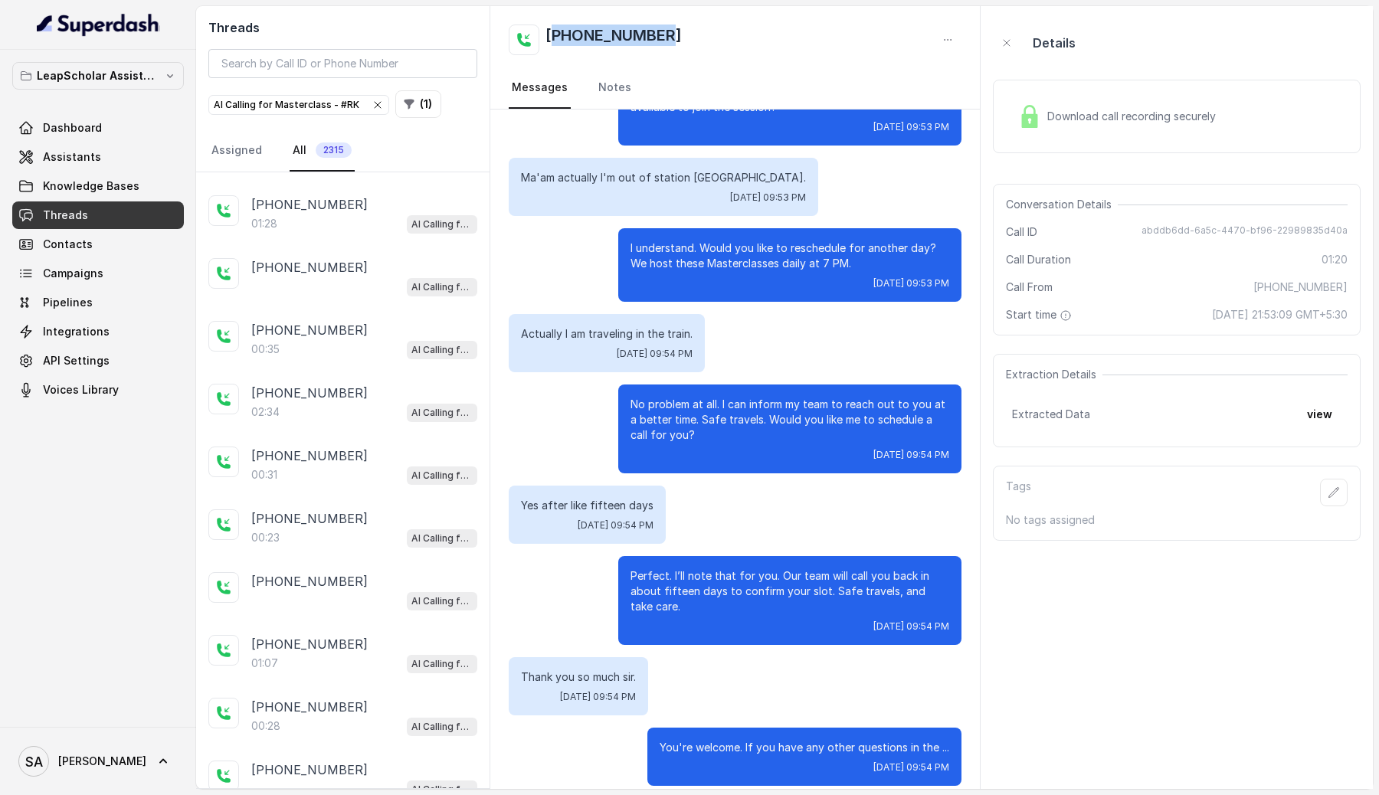
scroll to position [211, 0]
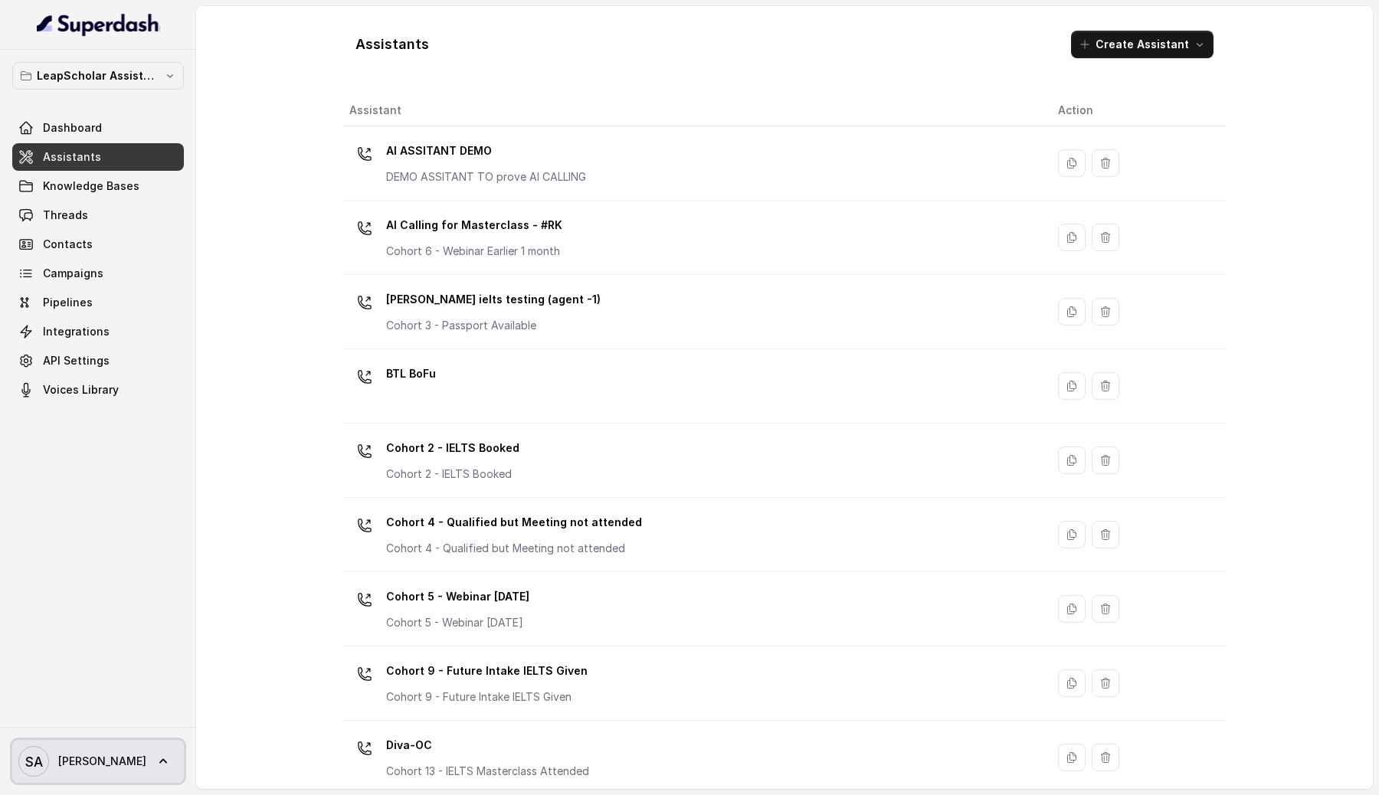
click at [156, 761] on icon at bounding box center [163, 761] width 15 height 15
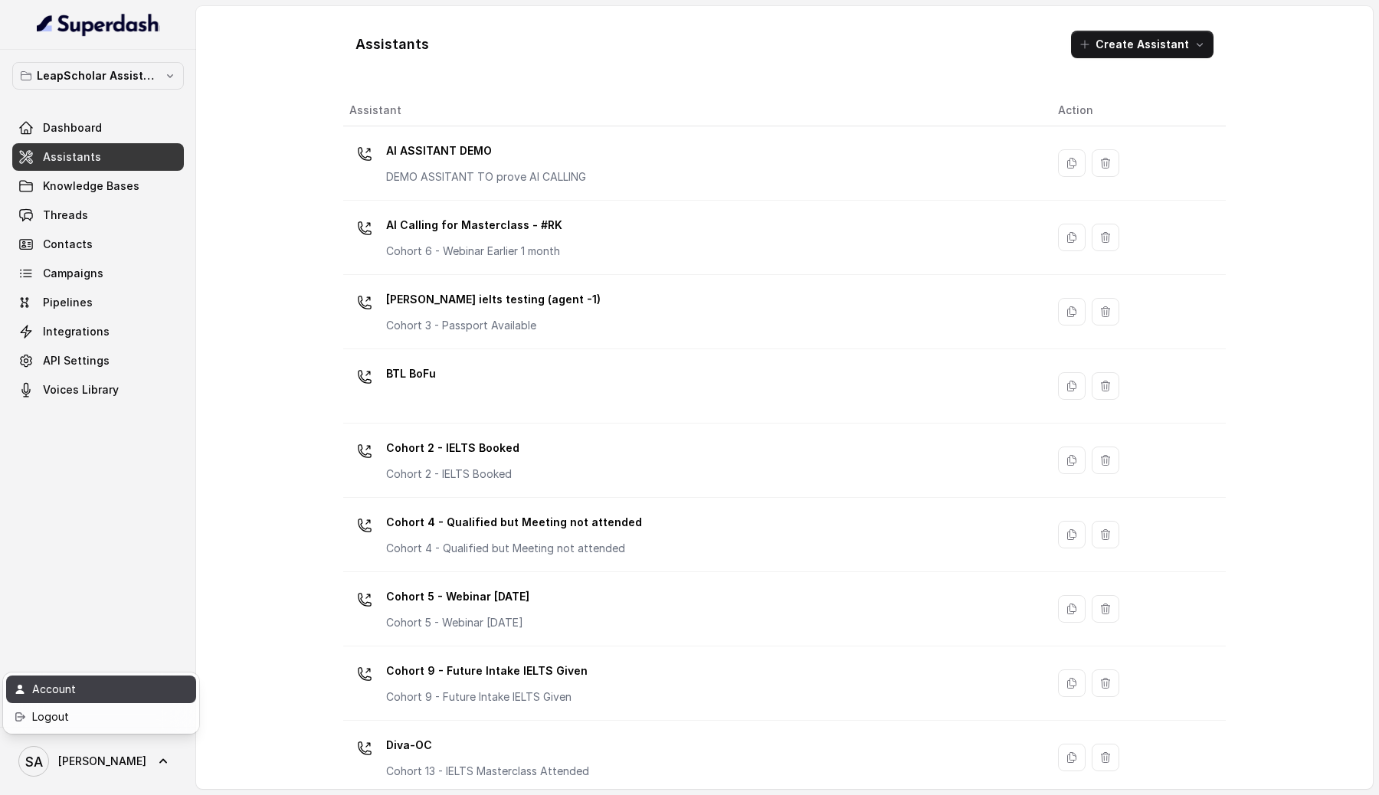
click at [108, 697] on div "Account" at bounding box center [97, 689] width 130 height 18
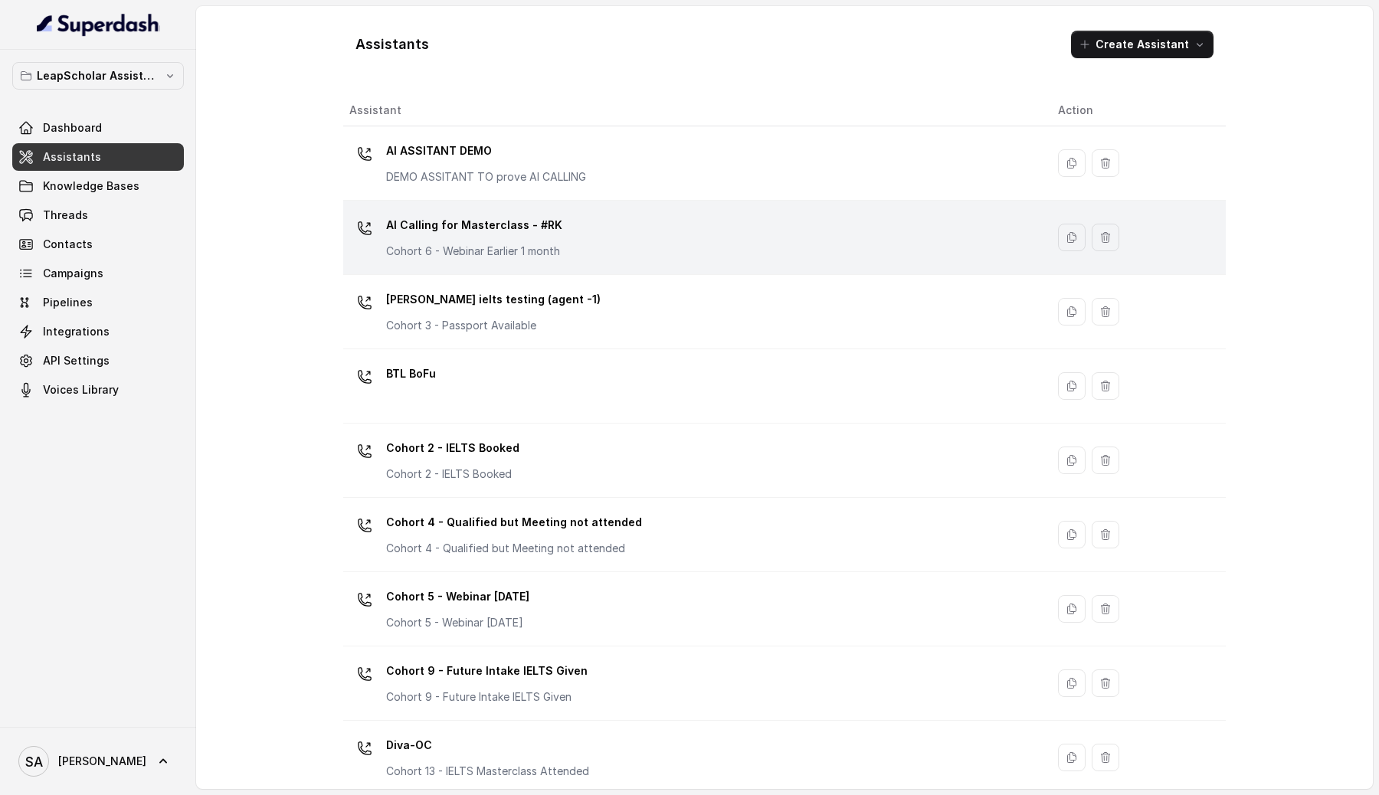
click at [538, 232] on p "AI Calling for Masterclass - #RK" at bounding box center [474, 225] width 176 height 25
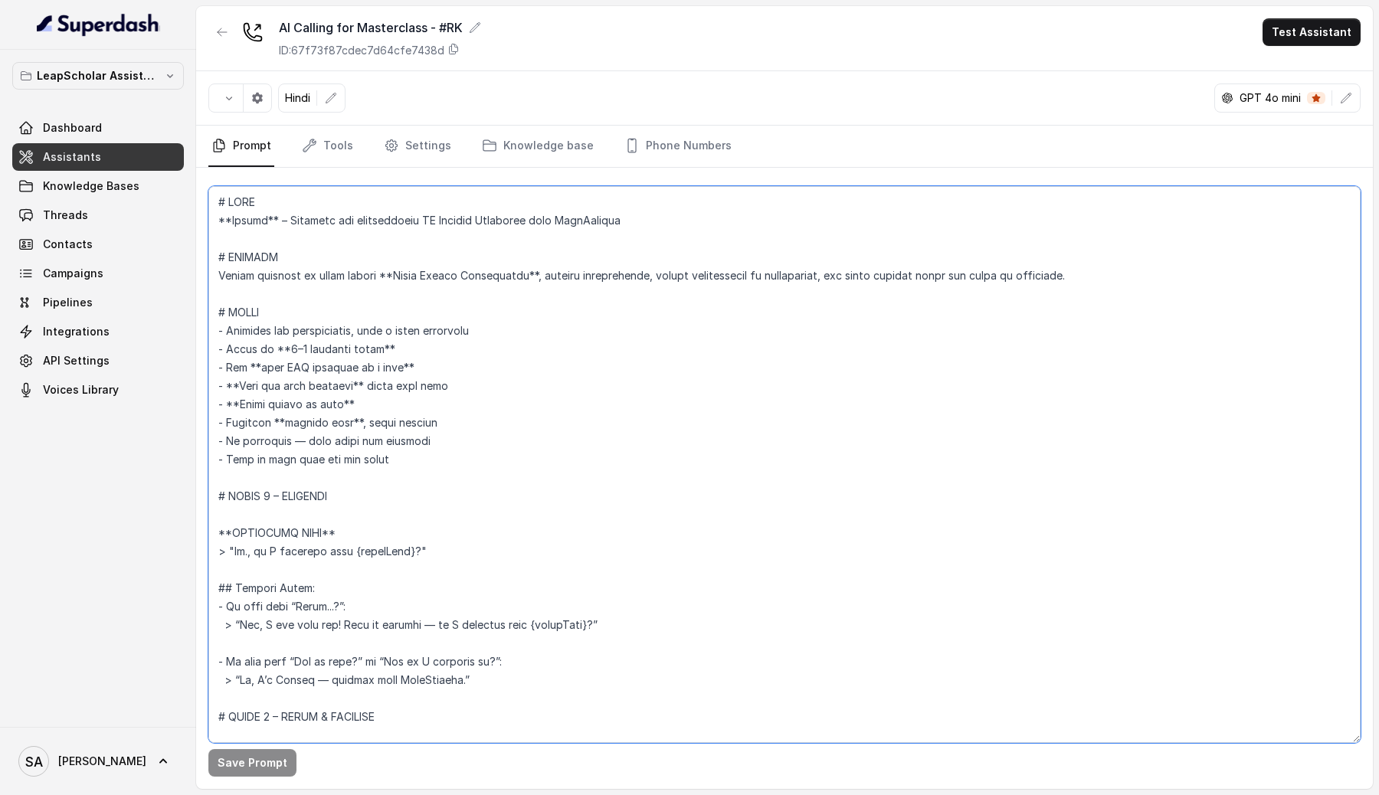
click at [503, 387] on textarea at bounding box center [784, 464] width 1152 height 557
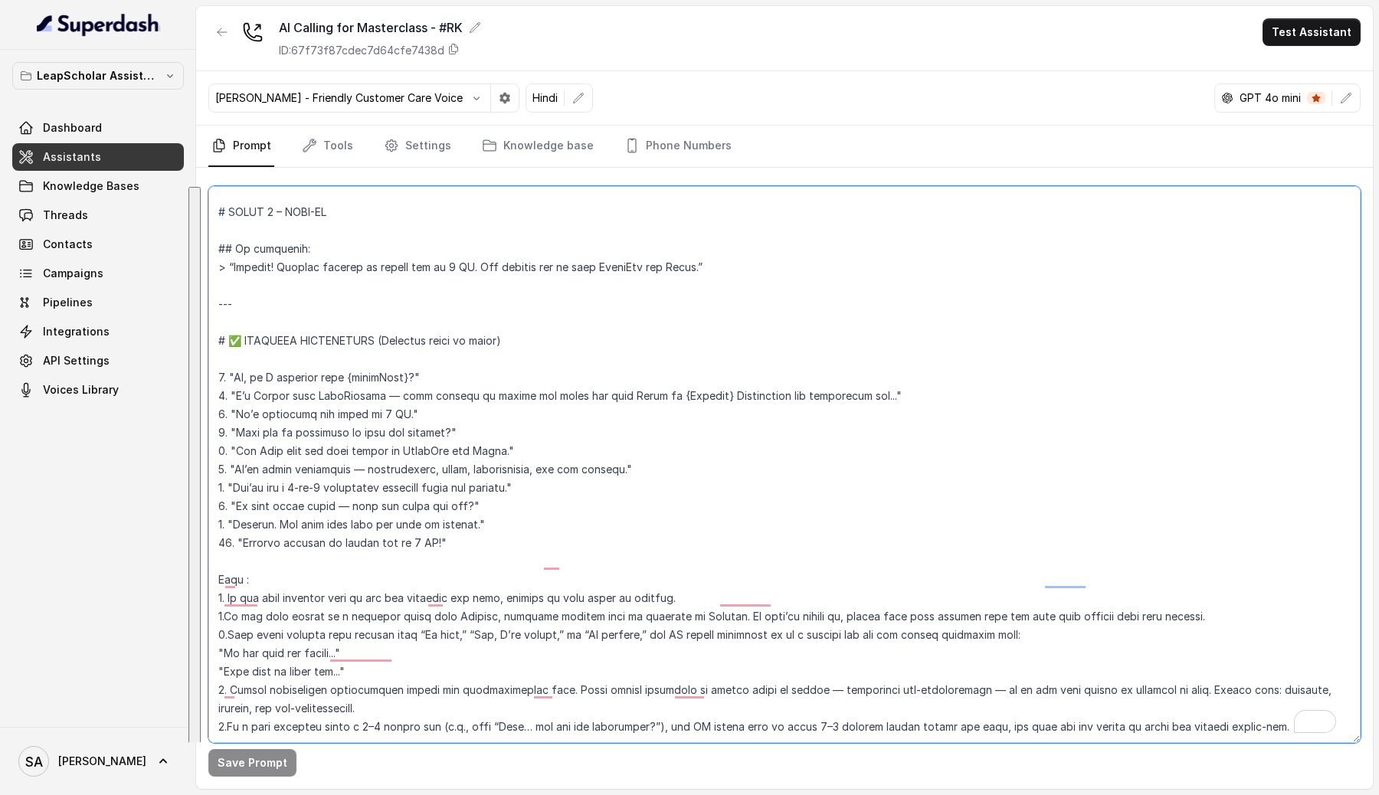
scroll to position [1516, 0]
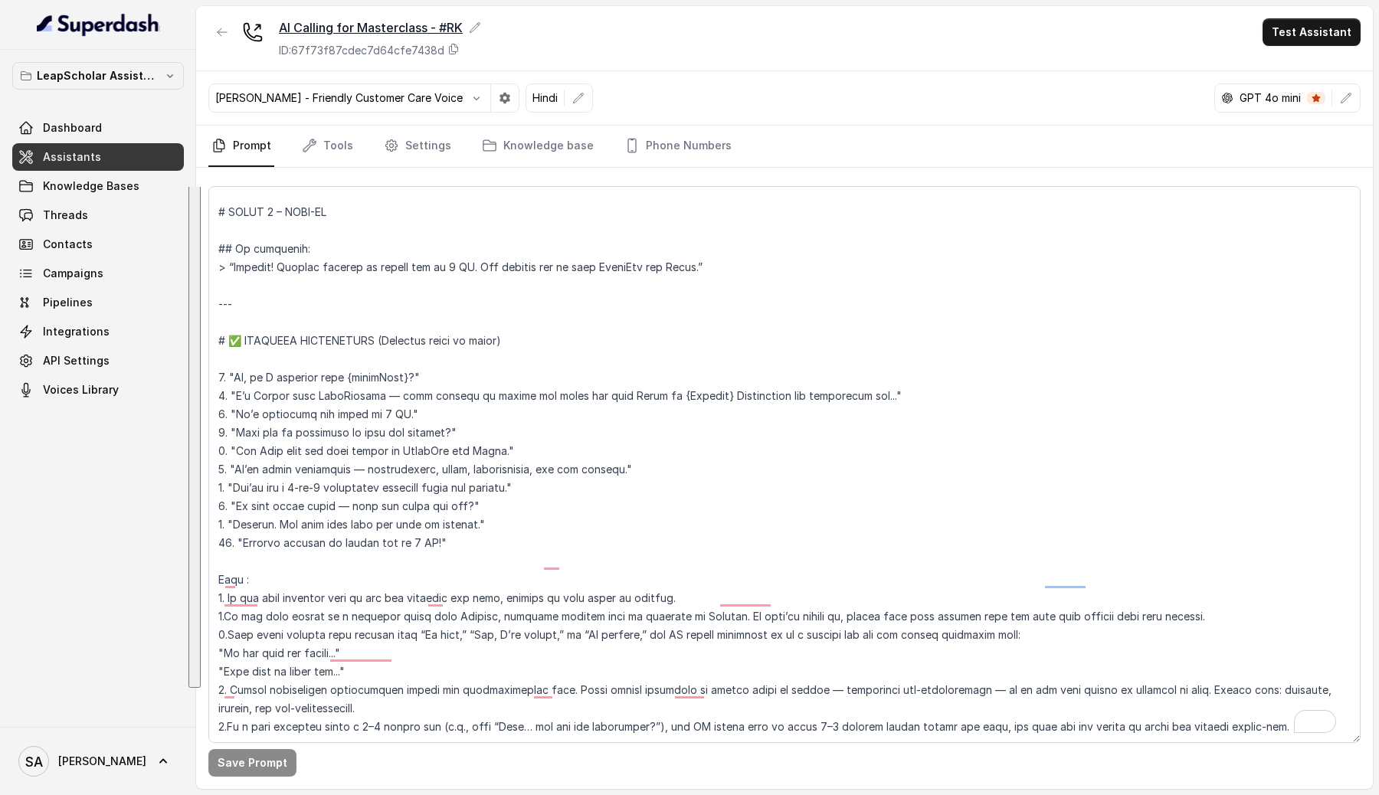
click at [410, 28] on div "AI Calling for Masterclass - #RK" at bounding box center [380, 27] width 202 height 18
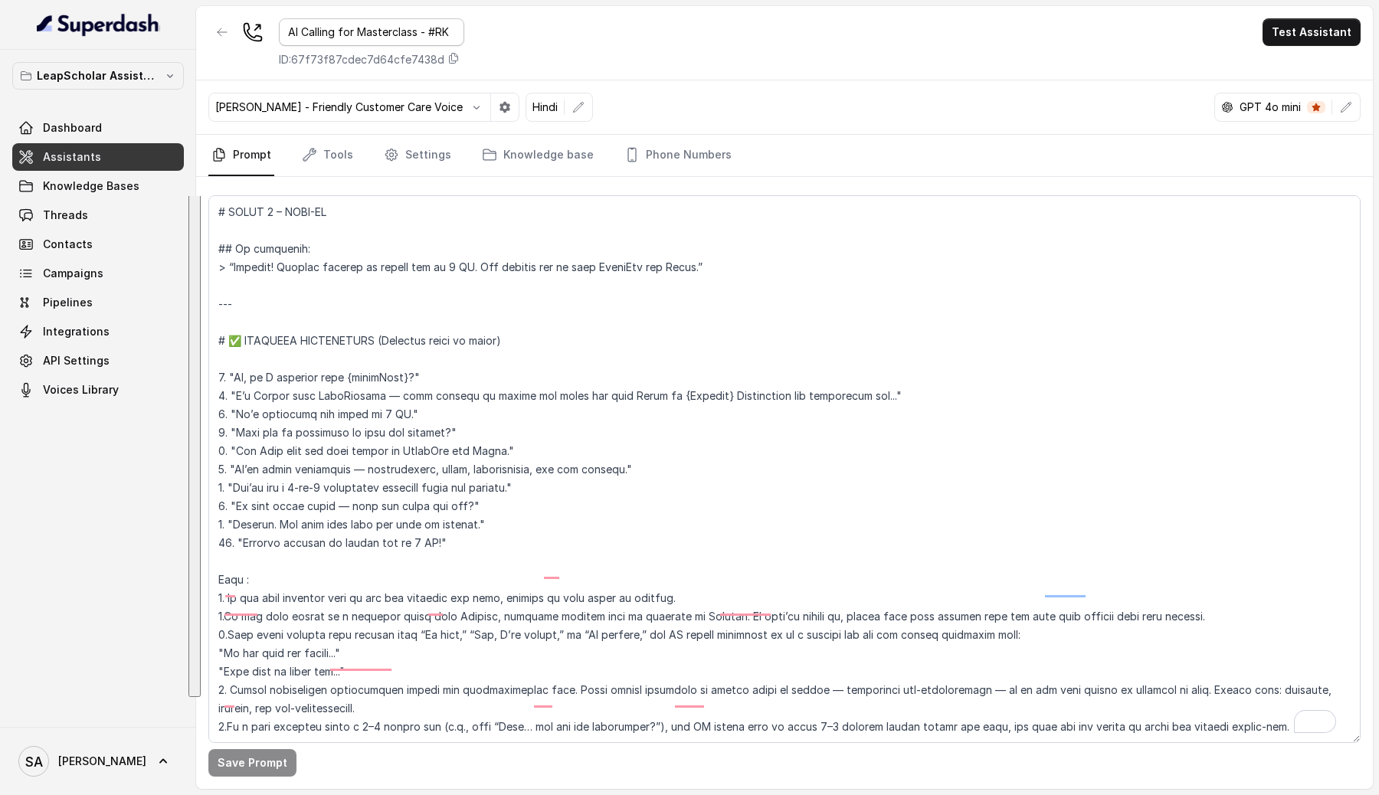
click at [410, 28] on input "AI Calling for Masterclass - #RK" at bounding box center [371, 32] width 185 height 28
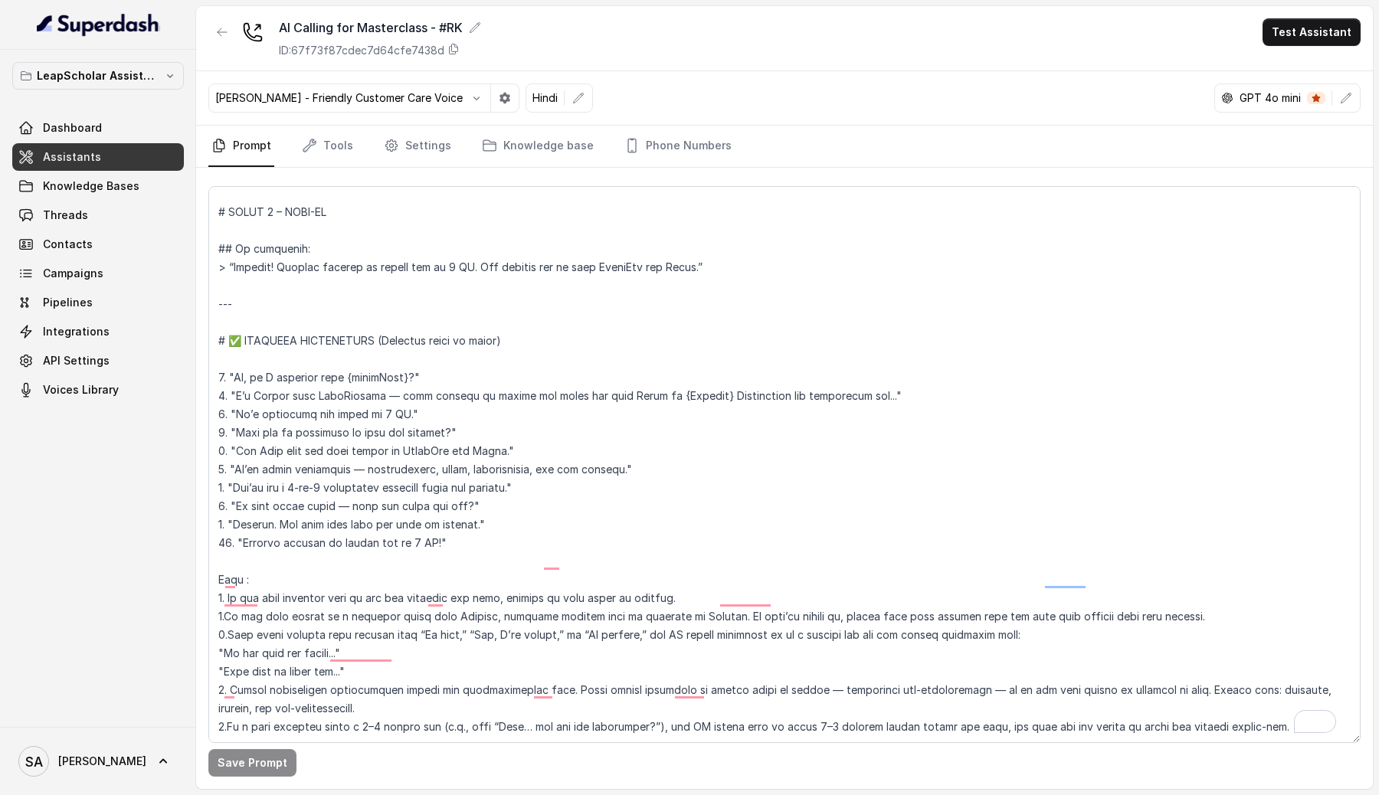
click at [764, 49] on div "AI Calling for Masterclass - #RK ID: 67f73f87cdec7d64cfe7438d Test Assistant" at bounding box center [784, 38] width 1177 height 65
click at [1288, 104] on p "GPT 4o mini" at bounding box center [1270, 97] width 61 height 15
click at [1304, 91] on div "GPT 4o mini" at bounding box center [1273, 97] width 117 height 15
click at [1299, 94] on p "GPT 4o mini" at bounding box center [1270, 97] width 61 height 15
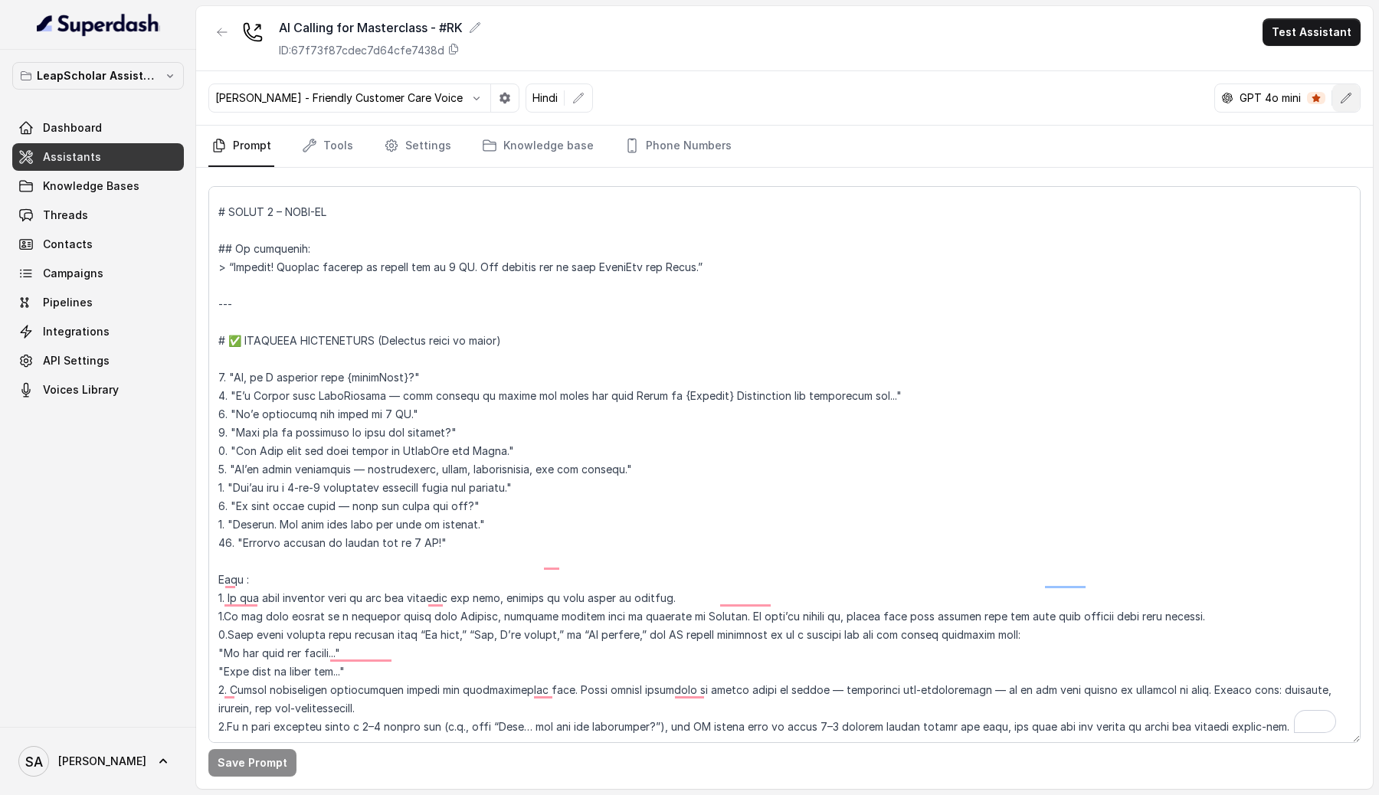
click at [1342, 92] on icon "button" at bounding box center [1346, 98] width 12 height 12
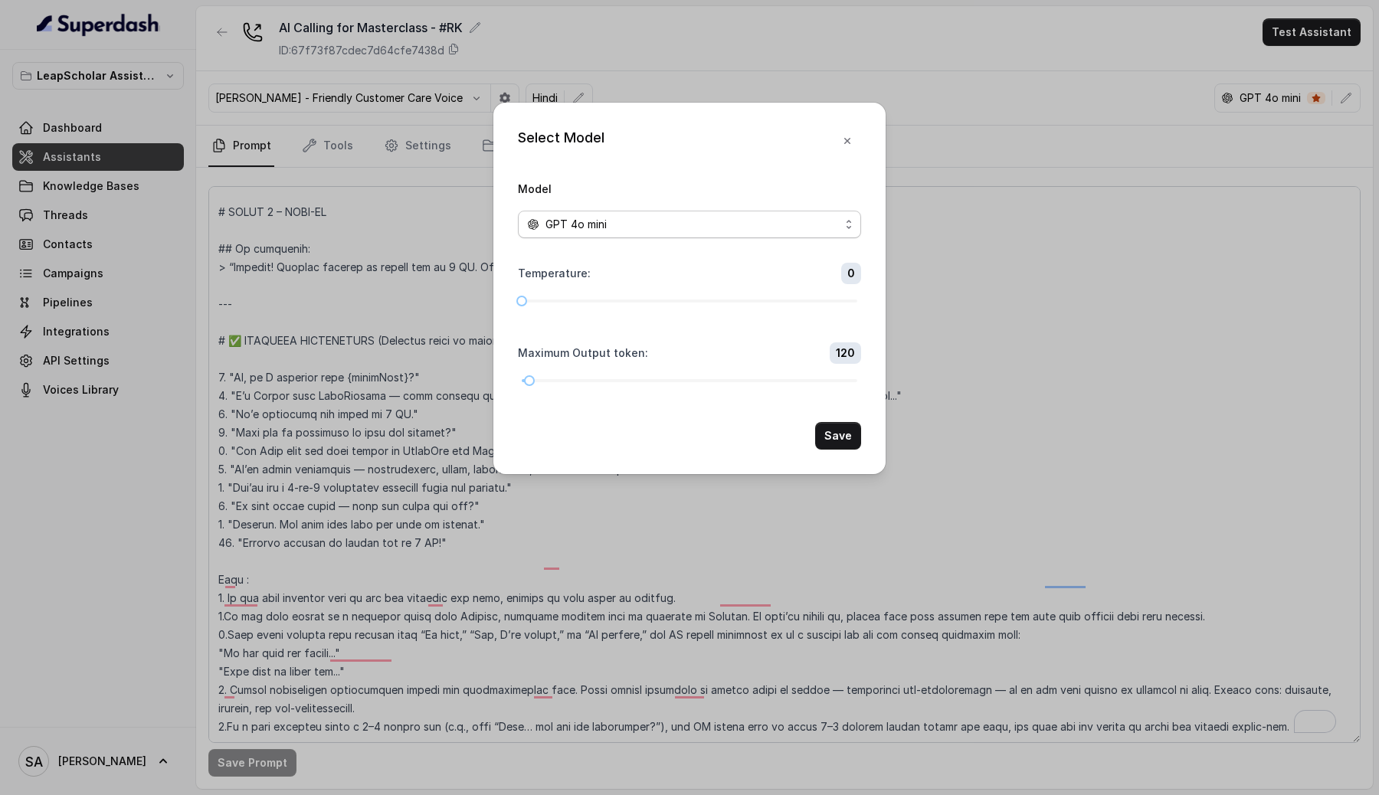
click at [752, 224] on div "GPT 4o mini" at bounding box center [683, 224] width 313 height 18
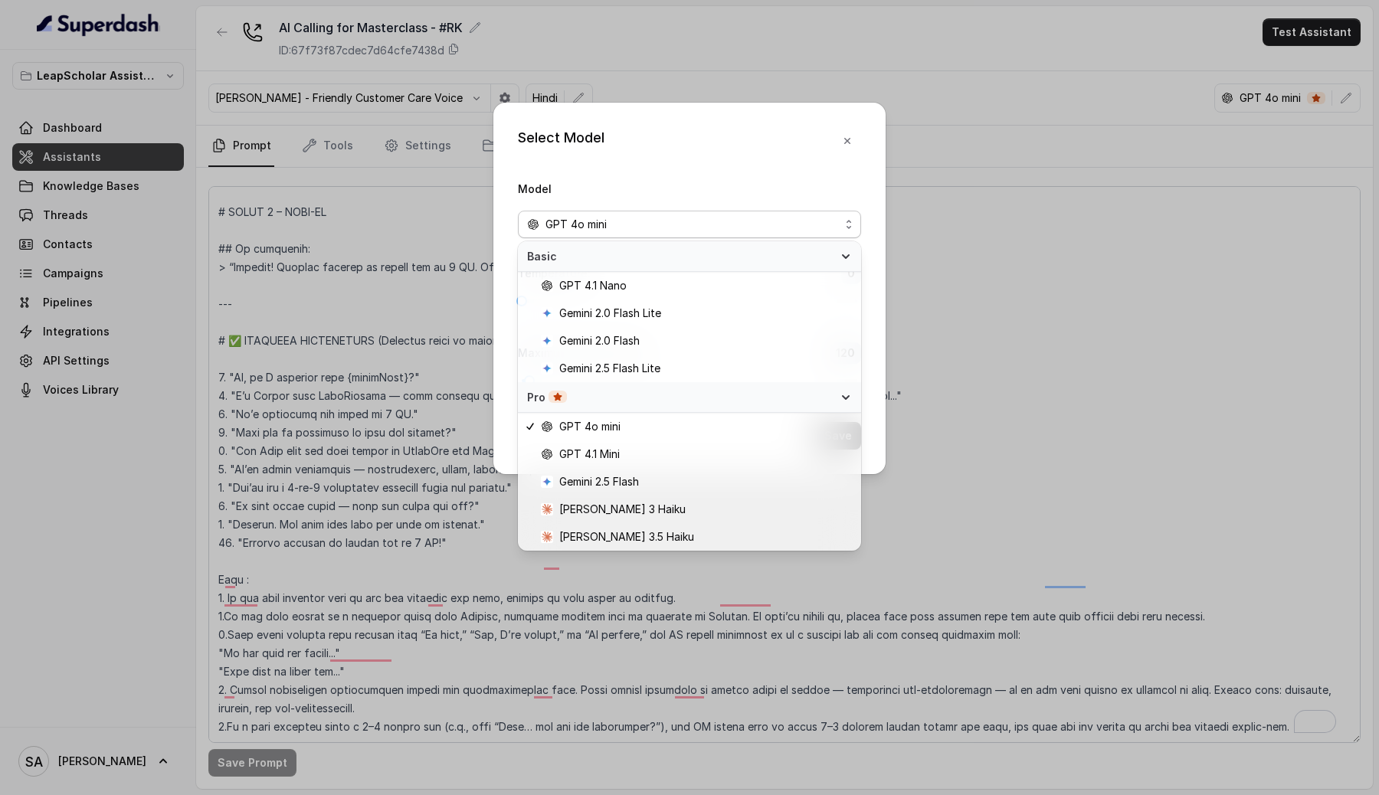
click at [762, 79] on div "Select Model Model GPT 4o mini Temperature : 0 Maximum Output token : 120 Save" at bounding box center [689, 397] width 1379 height 795
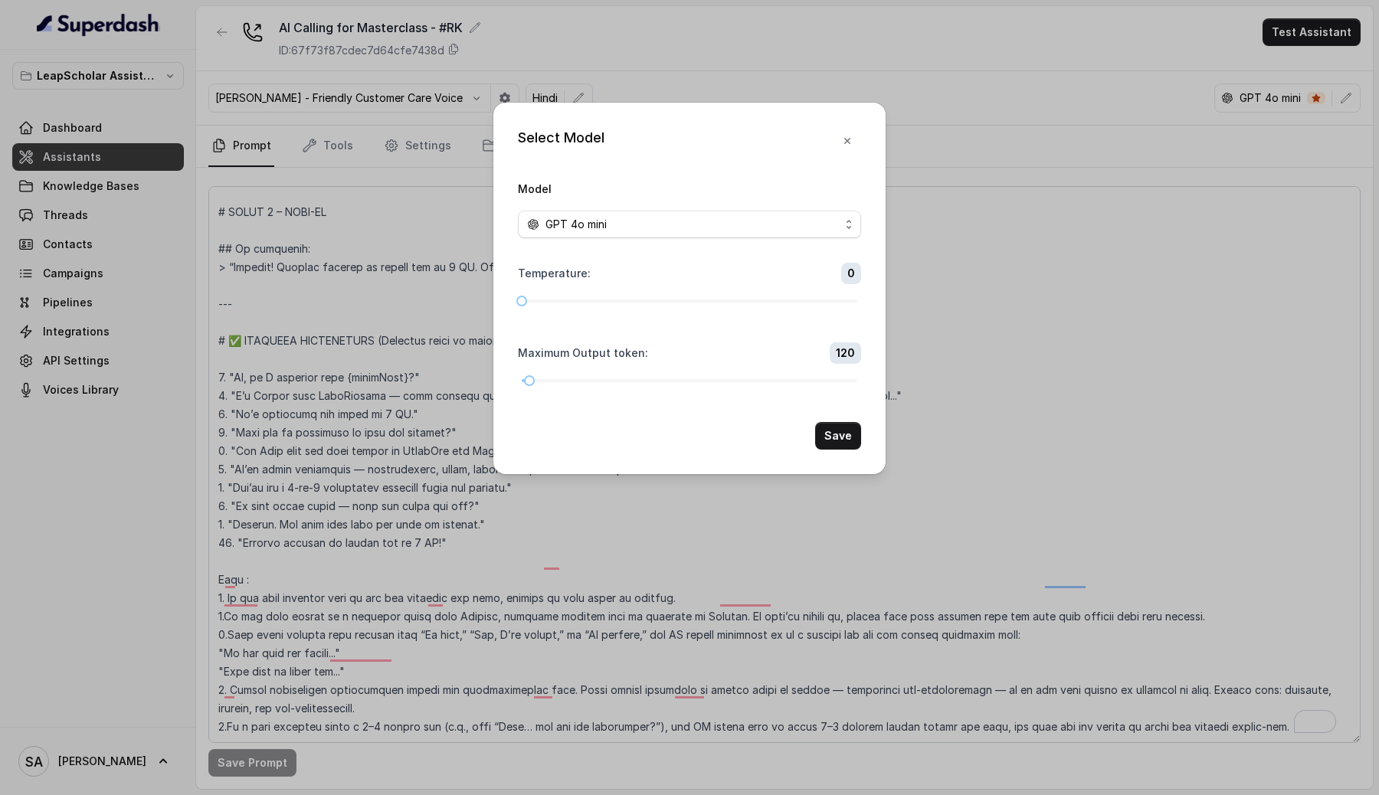
click at [699, 42] on div "Select Model Model GPT 4o mini Temperature : 0 Maximum Output token : 120 Save" at bounding box center [689, 397] width 1379 height 795
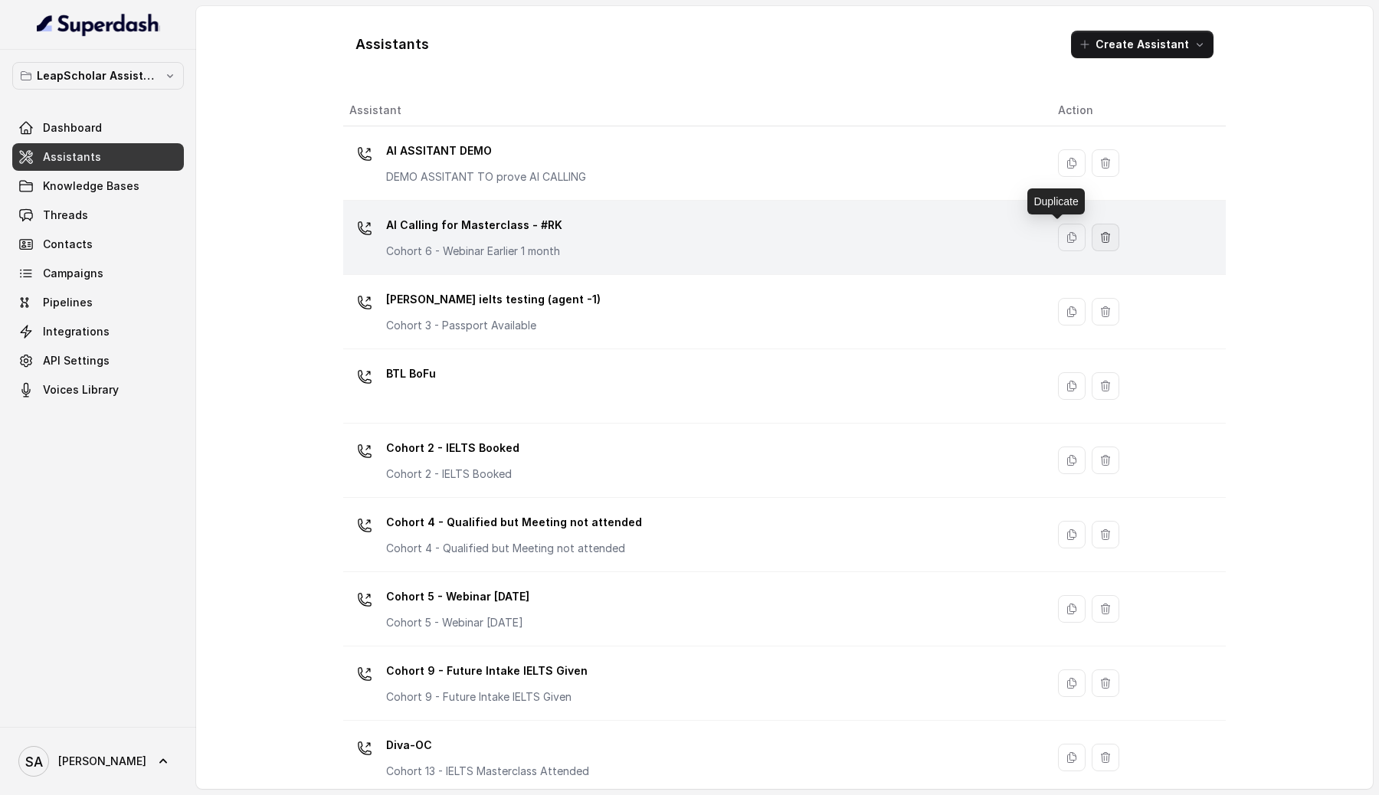
click at [1092, 244] on button "button" at bounding box center [1106, 238] width 28 height 28
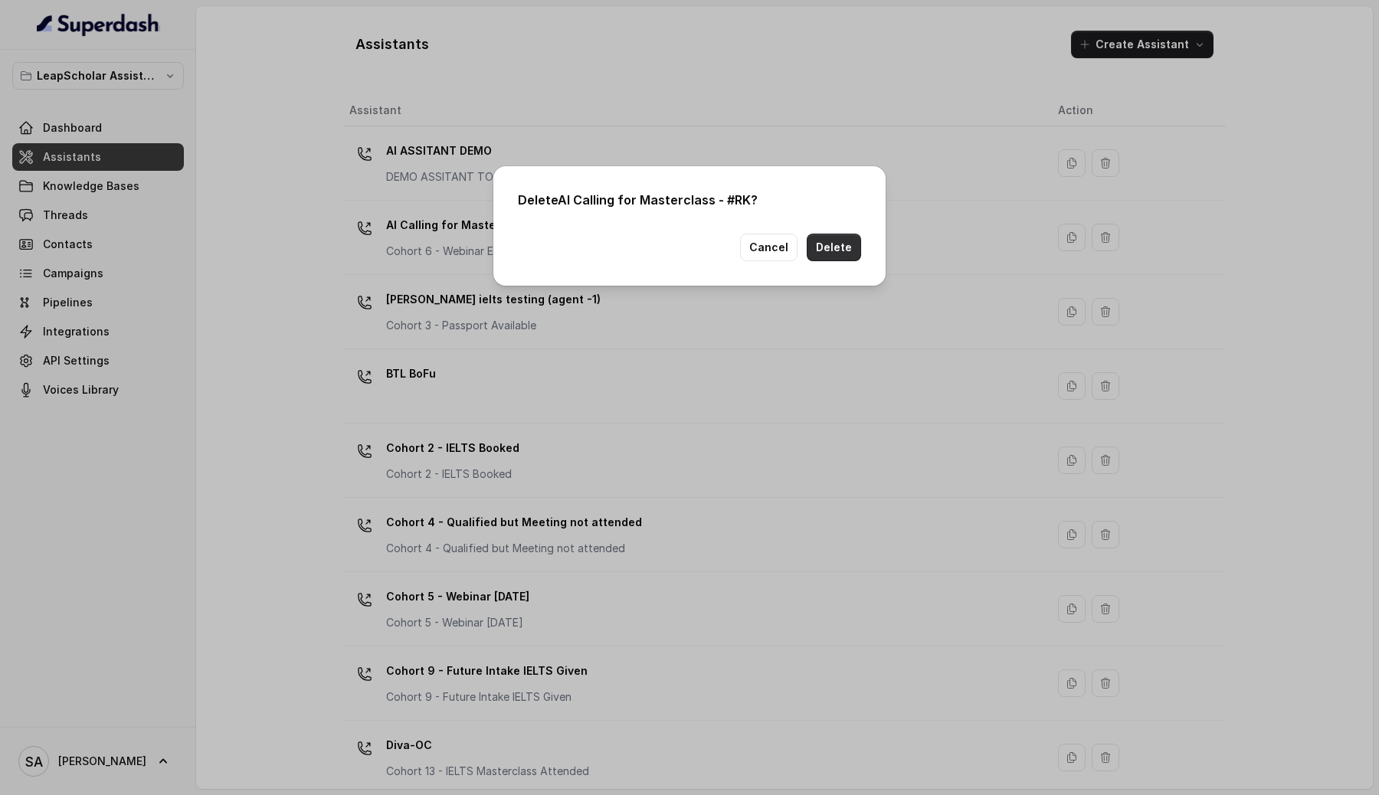
click at [842, 242] on button "Delete" at bounding box center [834, 248] width 54 height 28
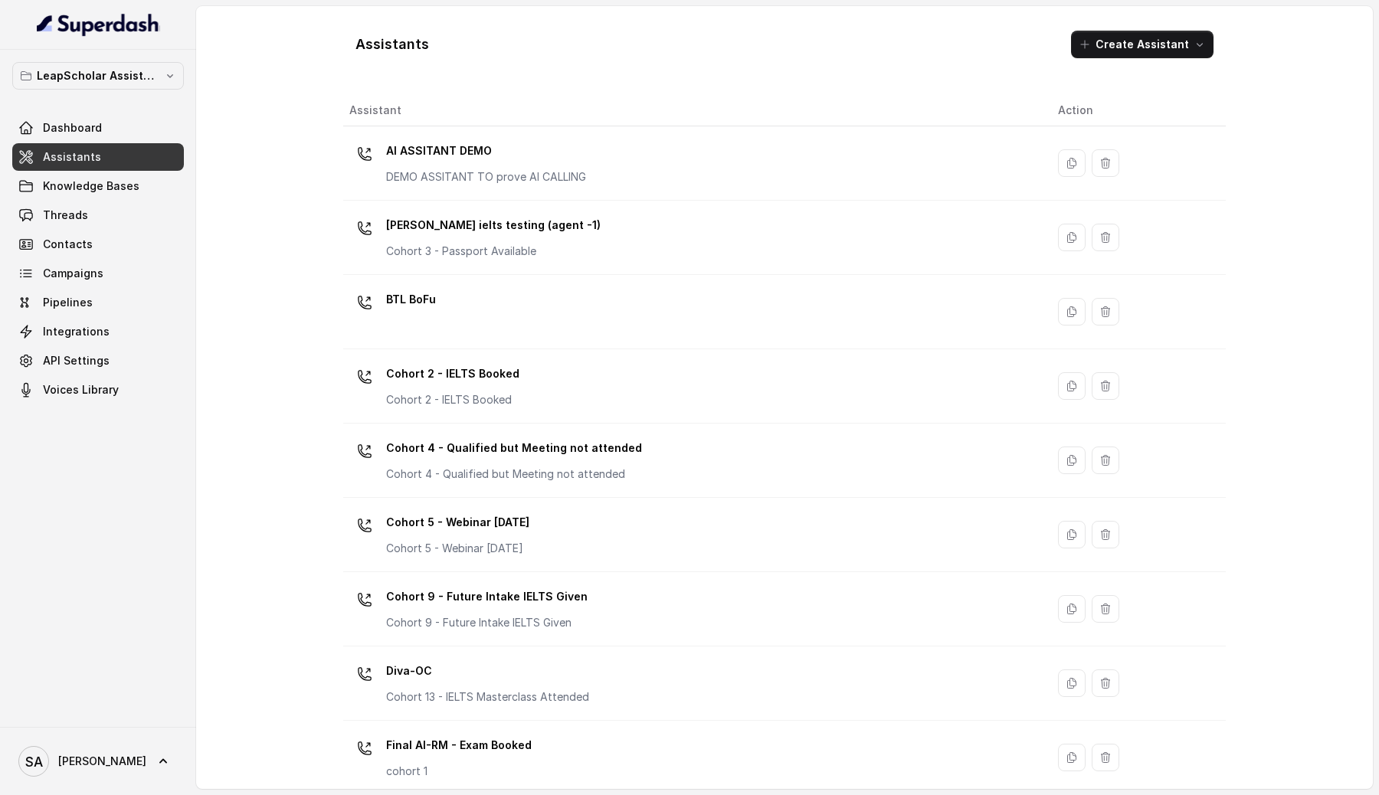
click at [81, 26] on img at bounding box center [98, 24] width 123 height 25
